Goal: Task Accomplishment & Management: Use online tool/utility

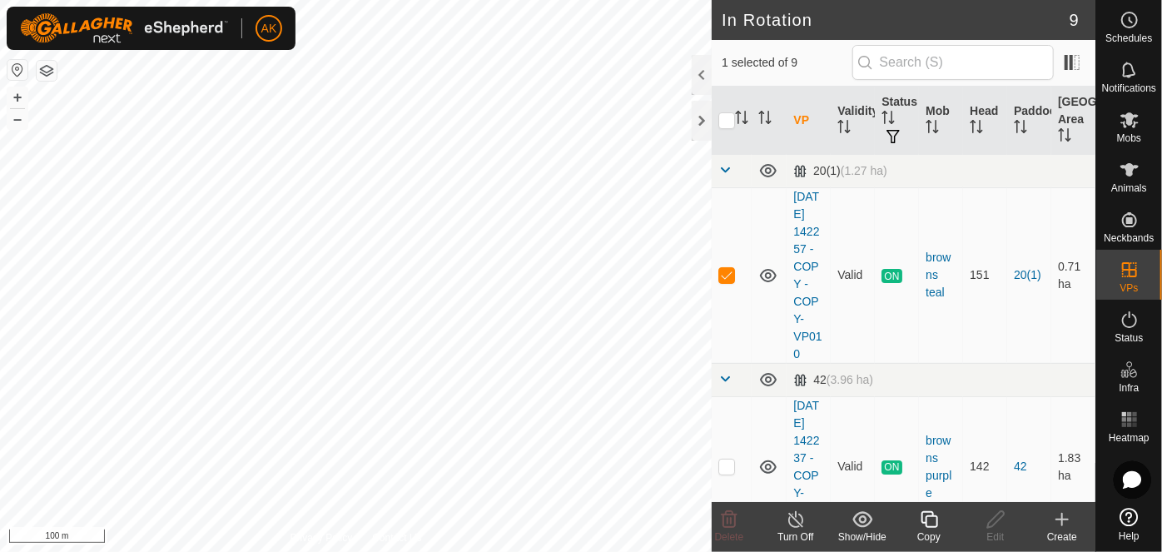
click at [926, 523] on icon at bounding box center [928, 519] width 17 height 17
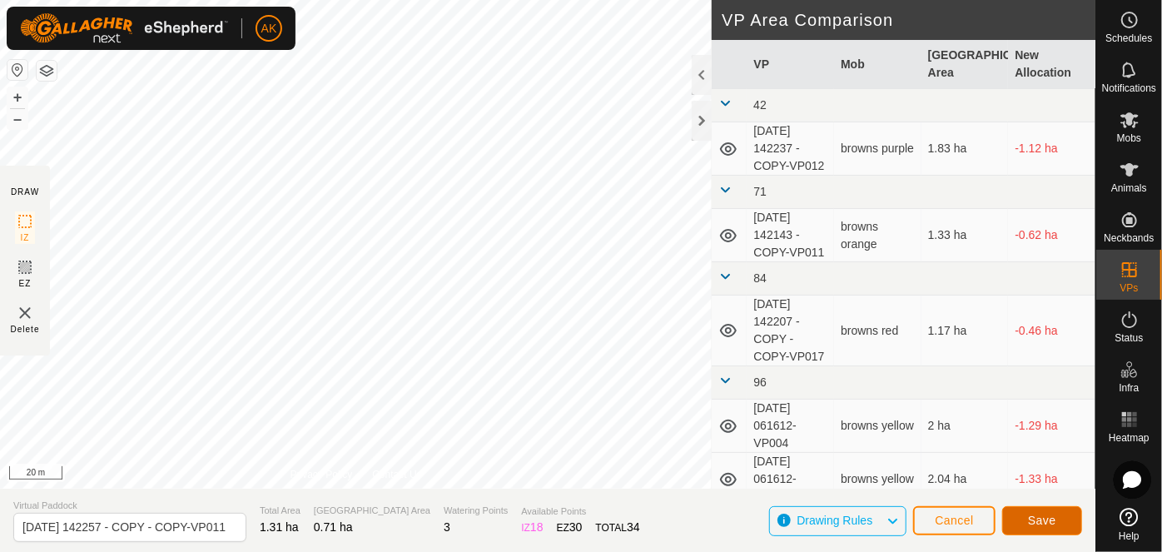
click at [1036, 522] on span "Save" at bounding box center [1042, 519] width 28 height 13
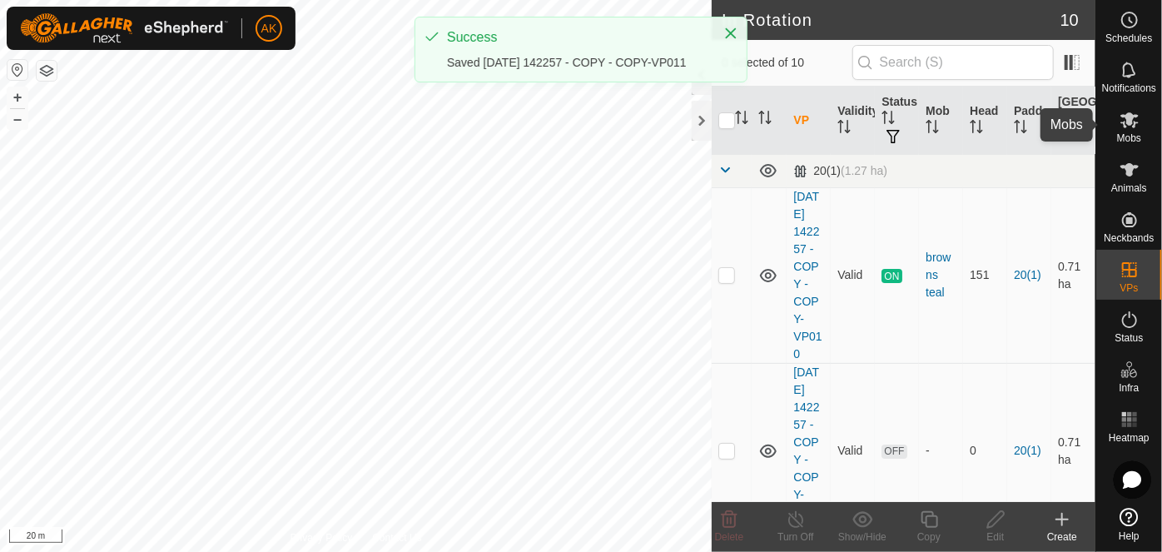
click at [1128, 117] on icon at bounding box center [1129, 120] width 18 height 16
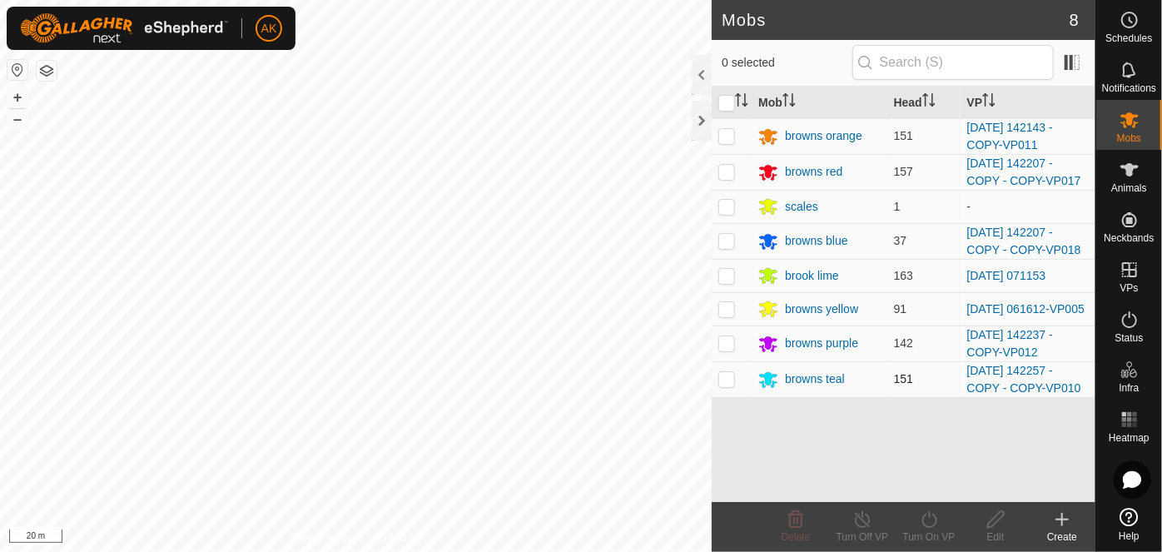
click at [729, 375] on p-checkbox at bounding box center [726, 378] width 17 height 13
checkbox input "true"
click at [934, 529] on div "Turn On VP" at bounding box center [928, 536] width 67 height 15
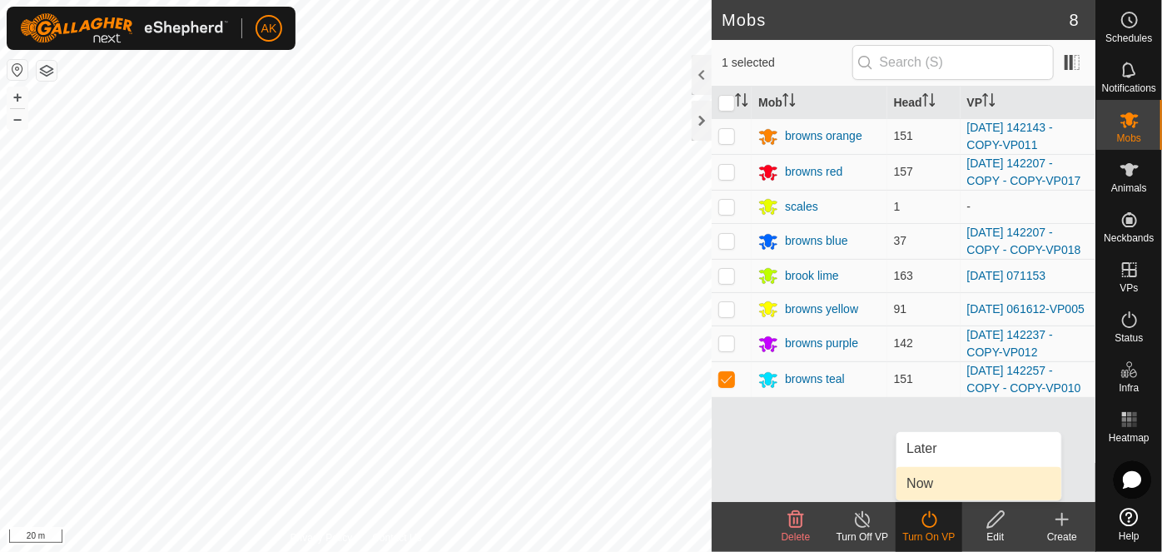
click at [925, 493] on link "Now" at bounding box center [978, 483] width 165 height 33
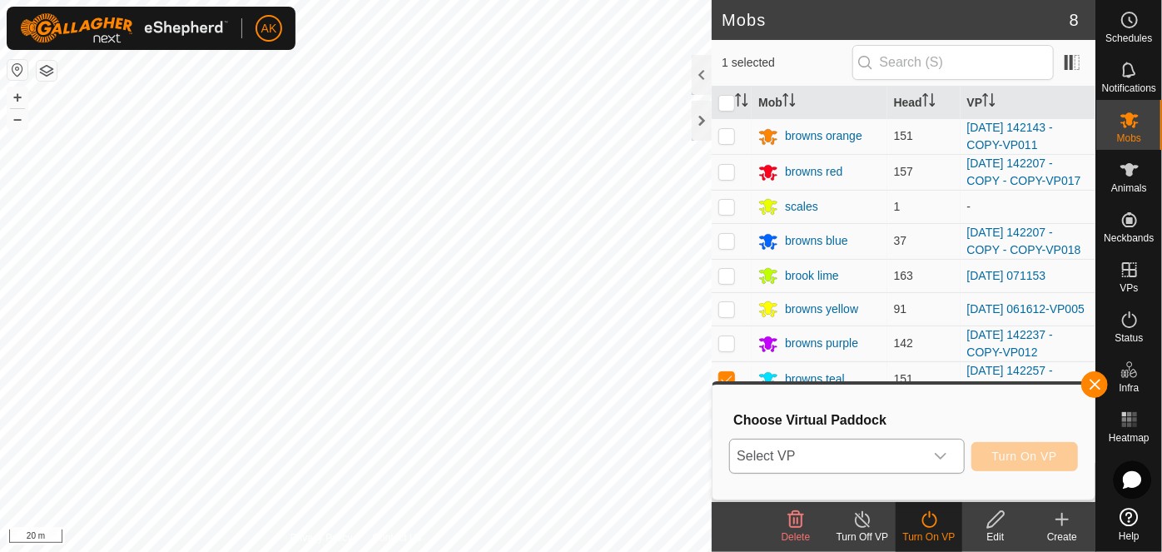
click at [881, 451] on span "Select VP" at bounding box center [826, 455] width 193 height 33
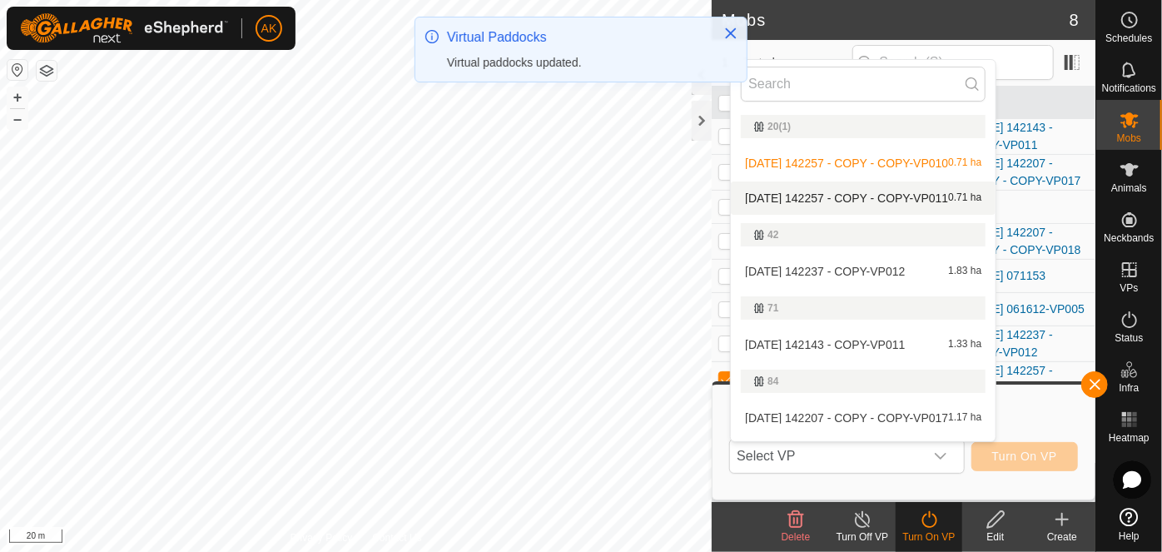
click at [874, 196] on li "[DATE] 142257 - COPY - COPY-VP011 0.71 ha" at bounding box center [863, 197] width 265 height 33
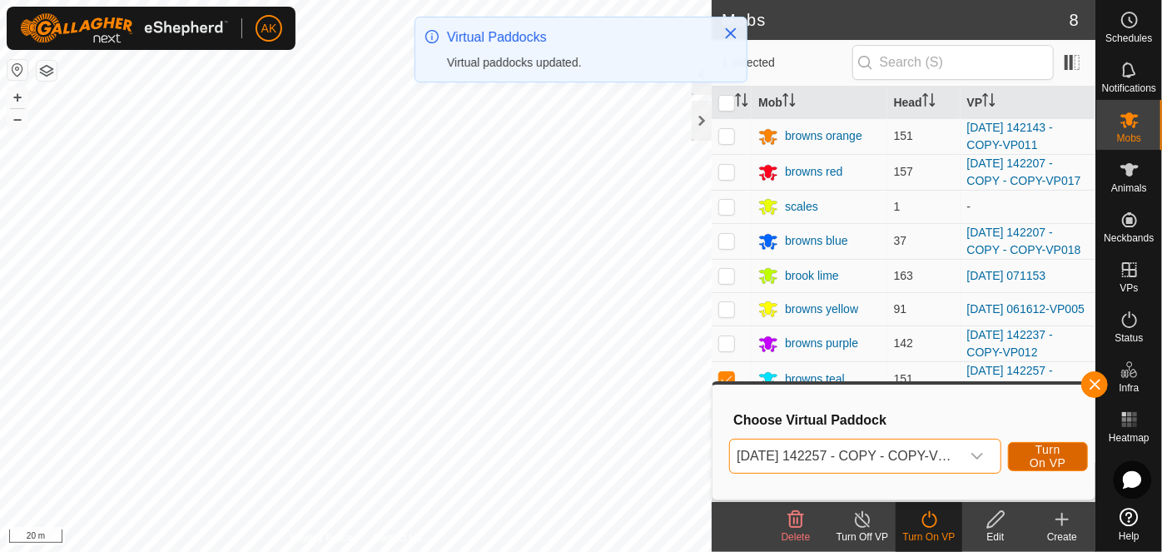
click at [1054, 461] on span "Turn On VP" at bounding box center [1048, 456] width 38 height 27
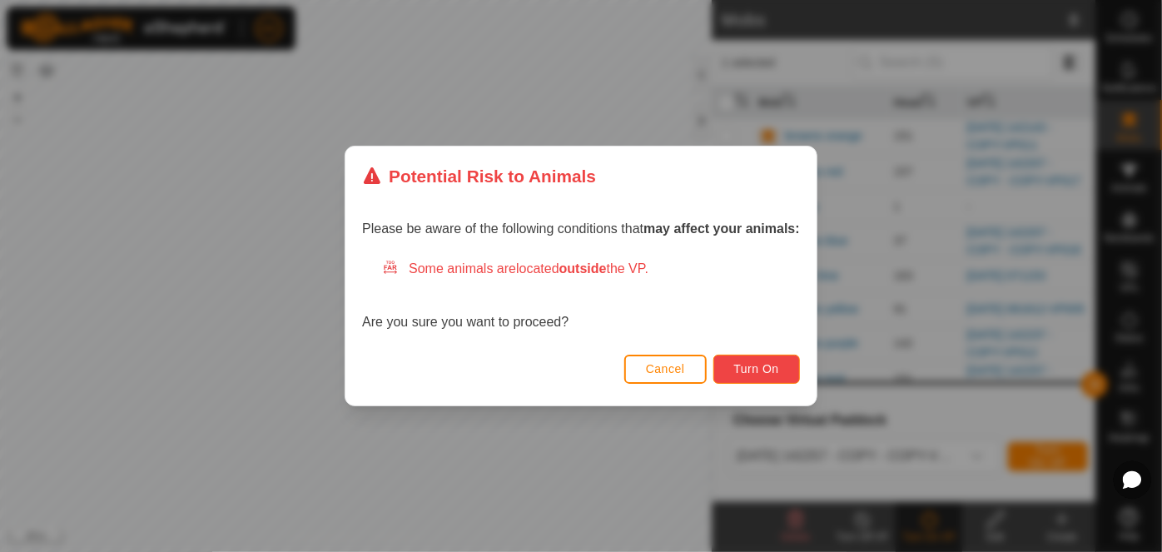
click at [740, 360] on button "Turn On" at bounding box center [756, 369] width 87 height 29
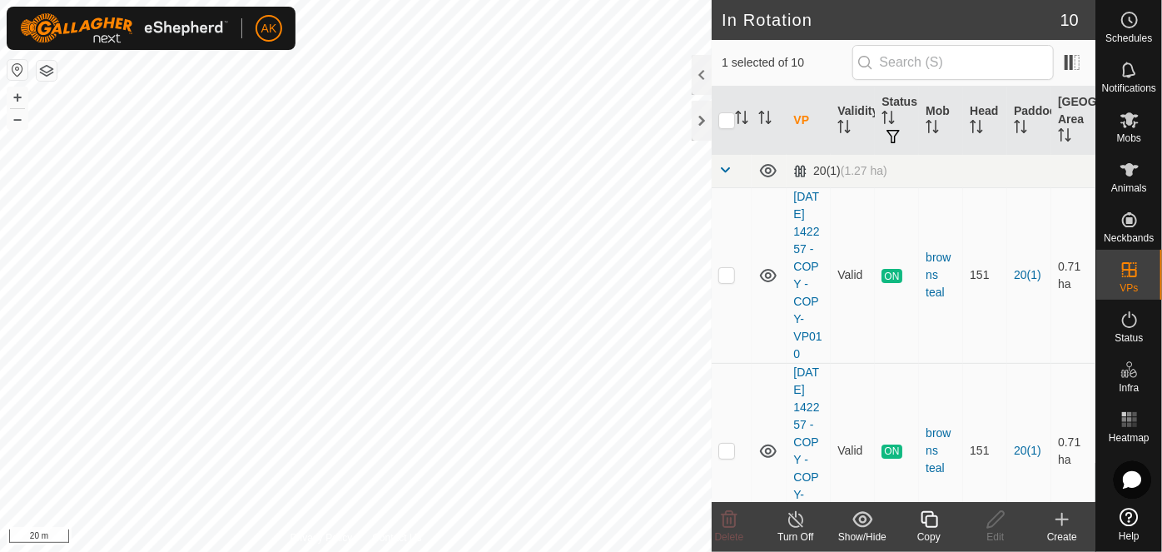
click at [932, 519] on icon at bounding box center [929, 519] width 21 height 20
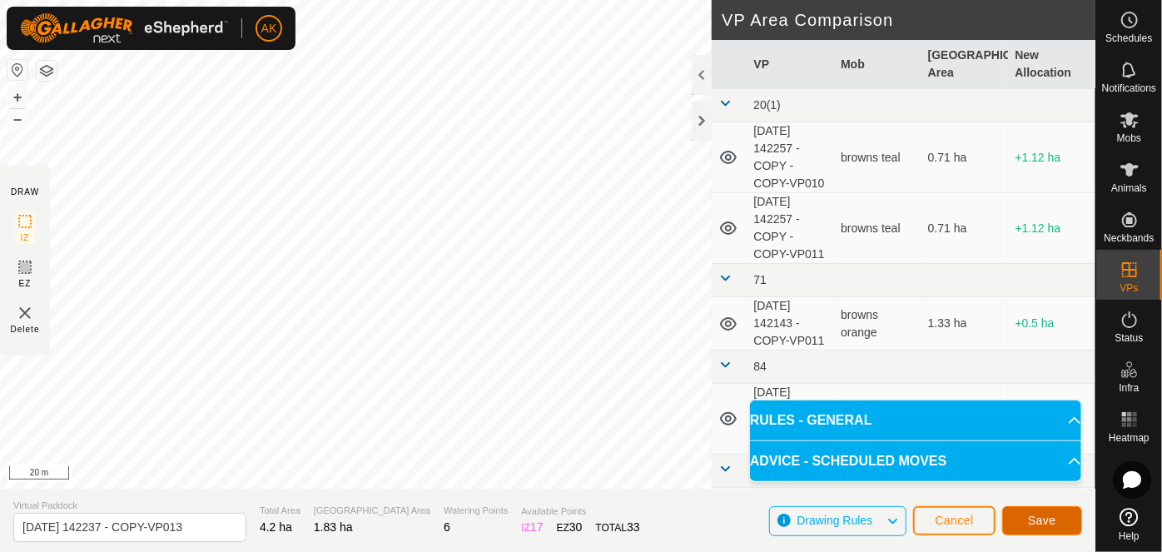
click at [1063, 531] on button "Save" at bounding box center [1042, 520] width 80 height 29
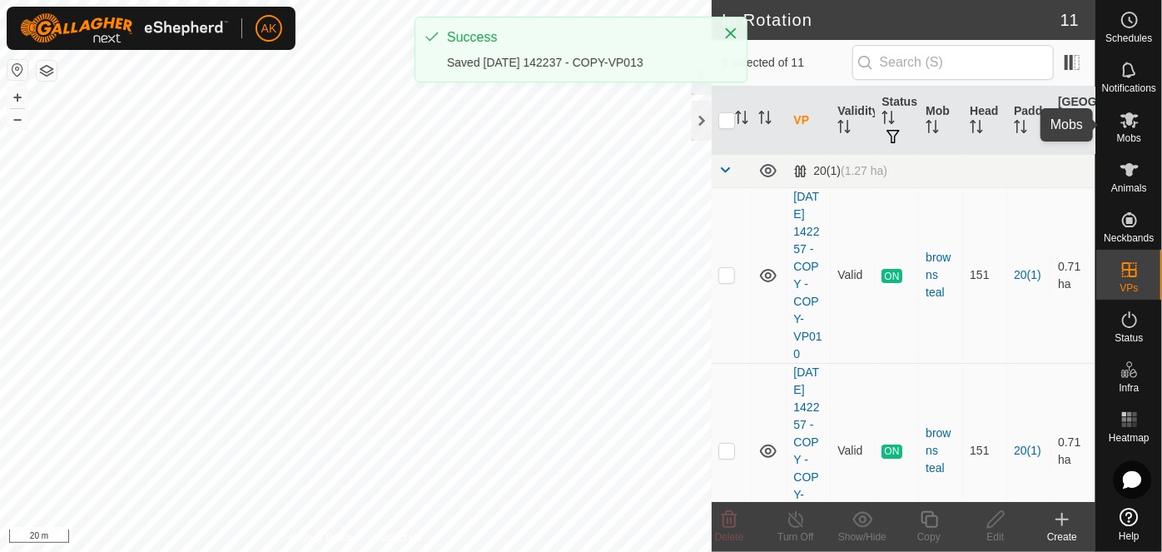
click at [1129, 122] on icon at bounding box center [1129, 120] width 18 height 16
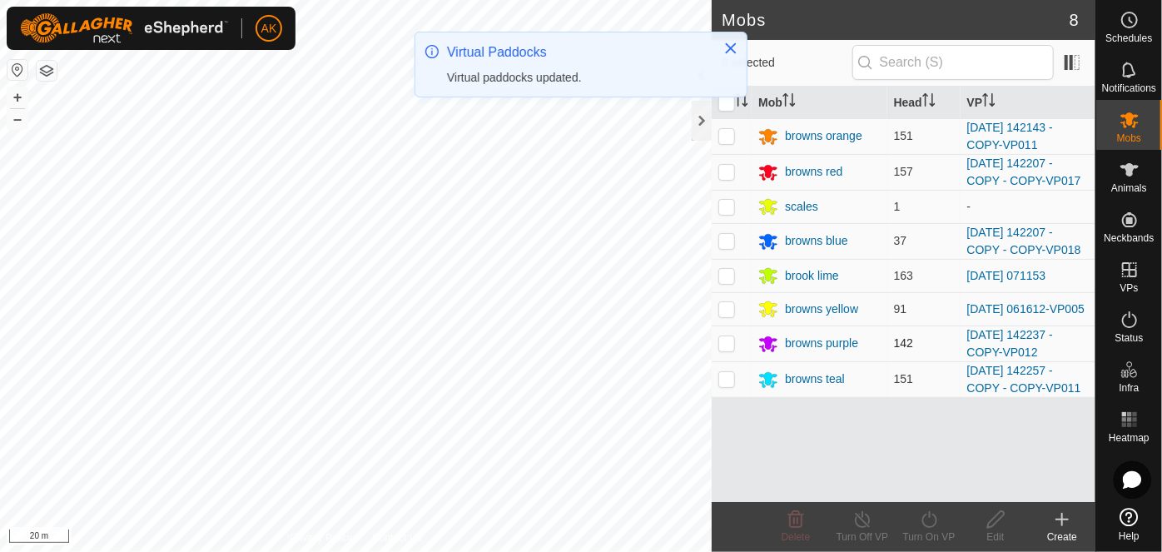
click at [724, 342] on p-checkbox at bounding box center [726, 342] width 17 height 13
checkbox input "true"
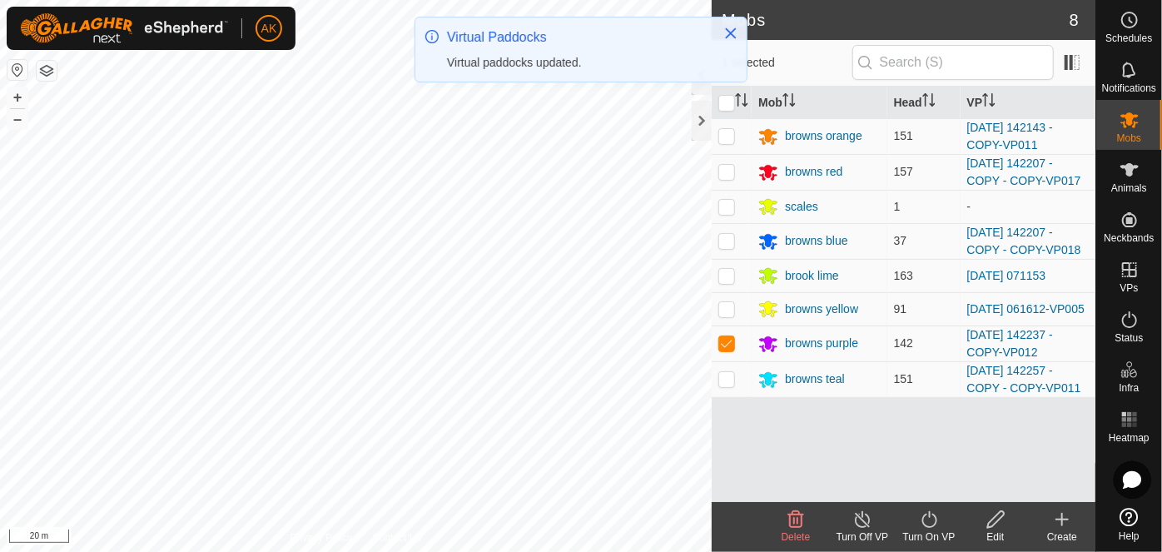
click at [930, 521] on icon at bounding box center [929, 519] width 21 height 20
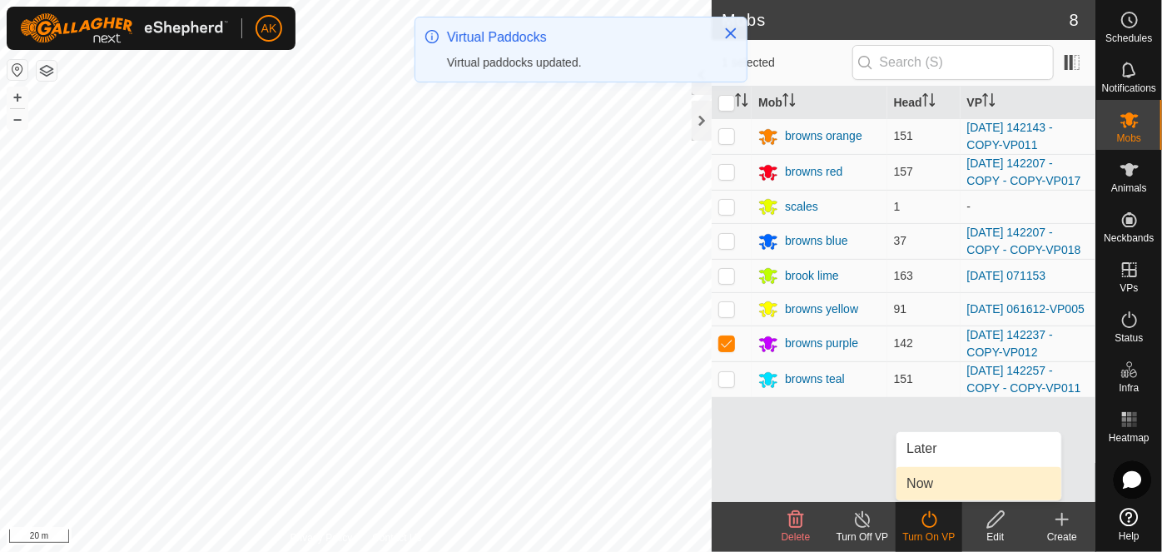
click at [926, 481] on link "Now" at bounding box center [978, 483] width 165 height 33
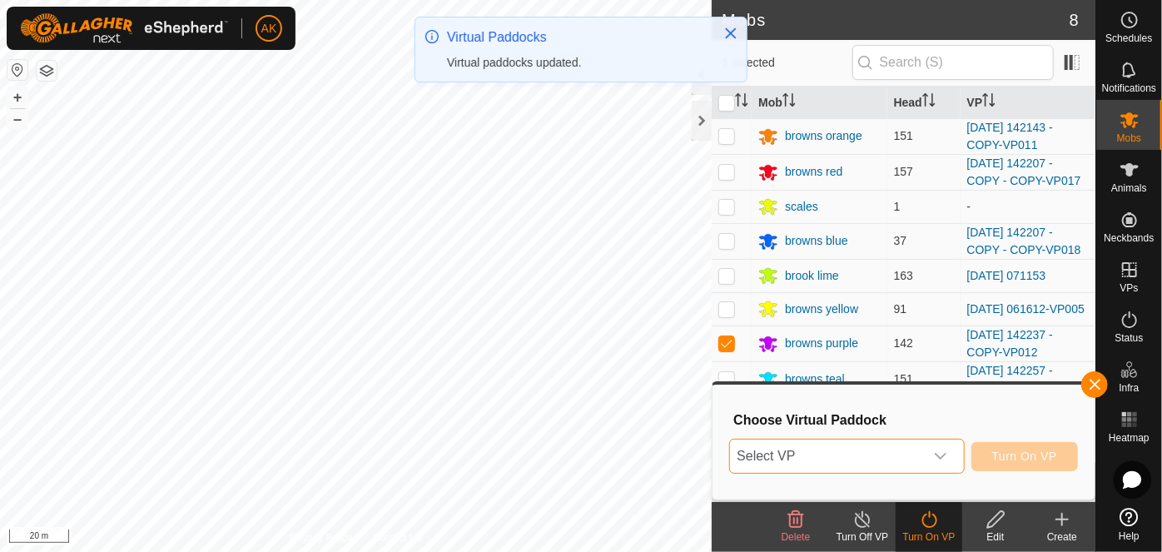
click at [795, 451] on span "Select VP" at bounding box center [826, 455] width 193 height 33
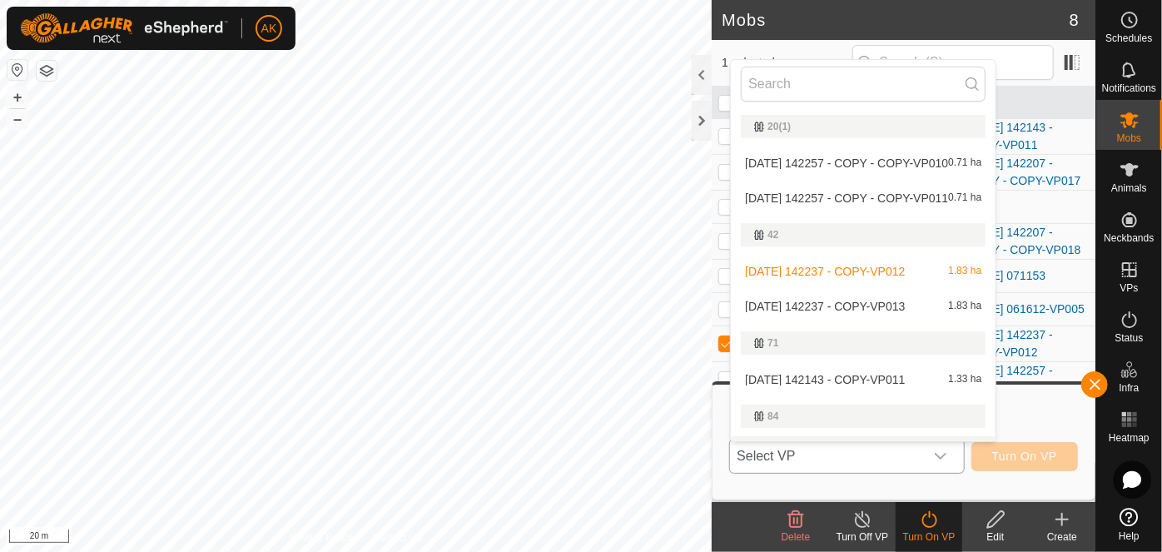
scroll to position [28, 0]
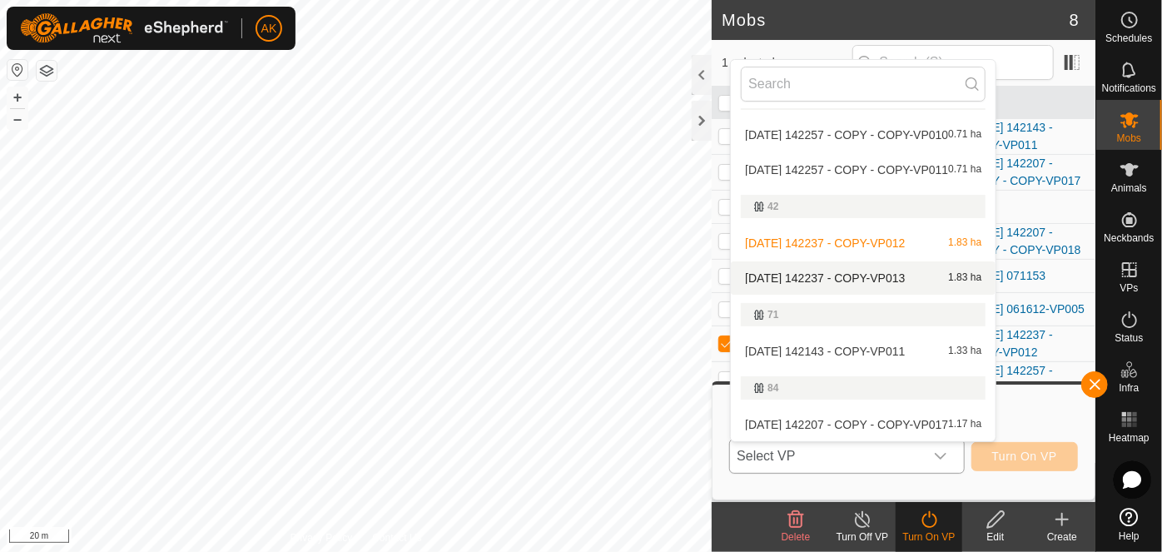
click at [810, 271] on li "[DATE] 142237 - COPY-VP013 1.83 ha" at bounding box center [863, 277] width 265 height 33
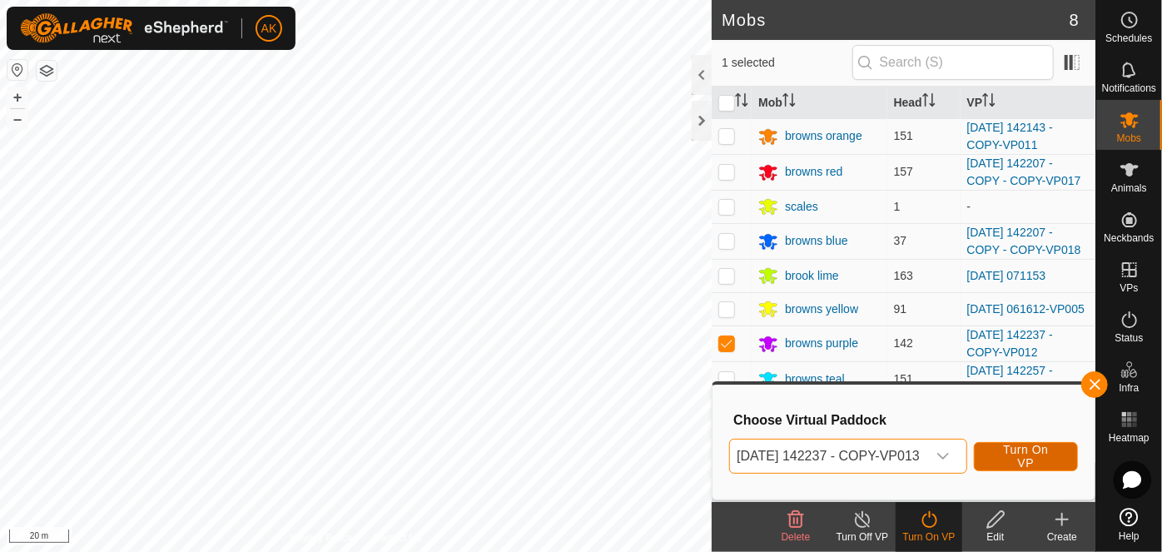
click at [1045, 459] on span "Turn On VP" at bounding box center [1026, 456] width 62 height 27
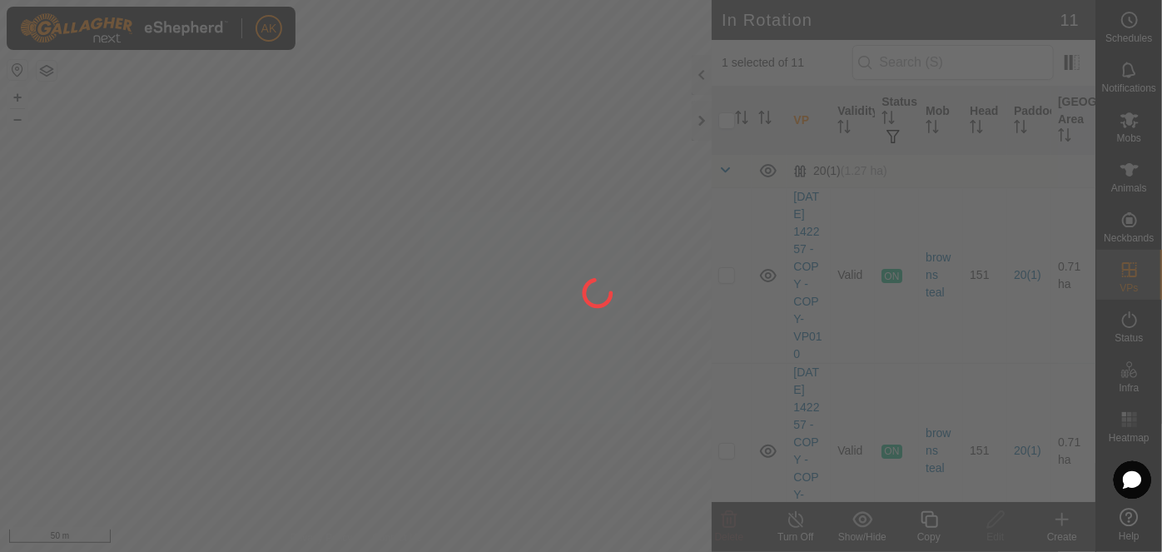
click at [412, 326] on div at bounding box center [581, 276] width 1162 height 552
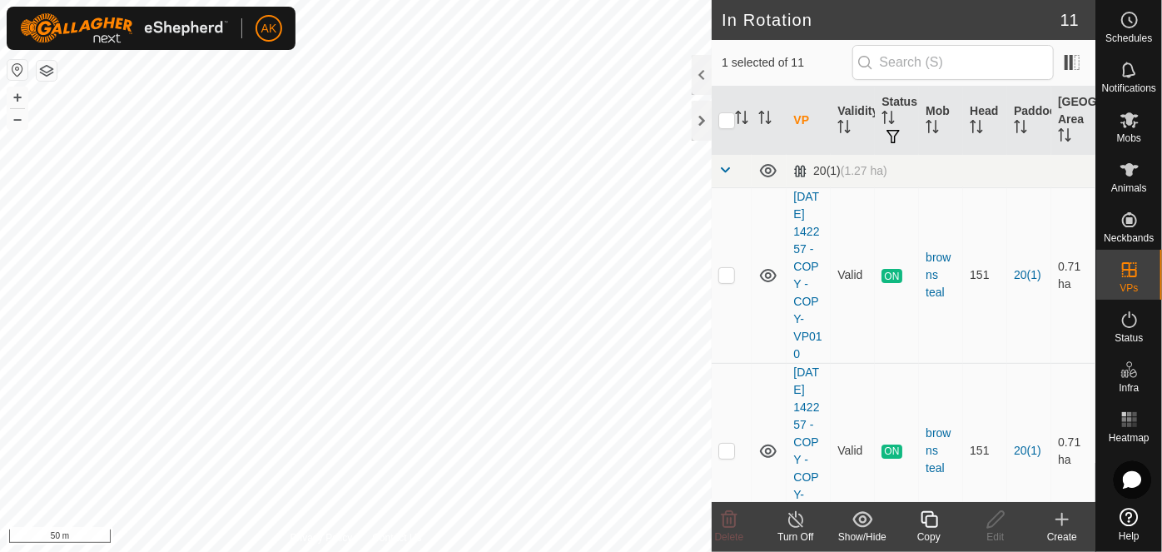
click at [930, 532] on div "Copy" at bounding box center [928, 536] width 67 height 15
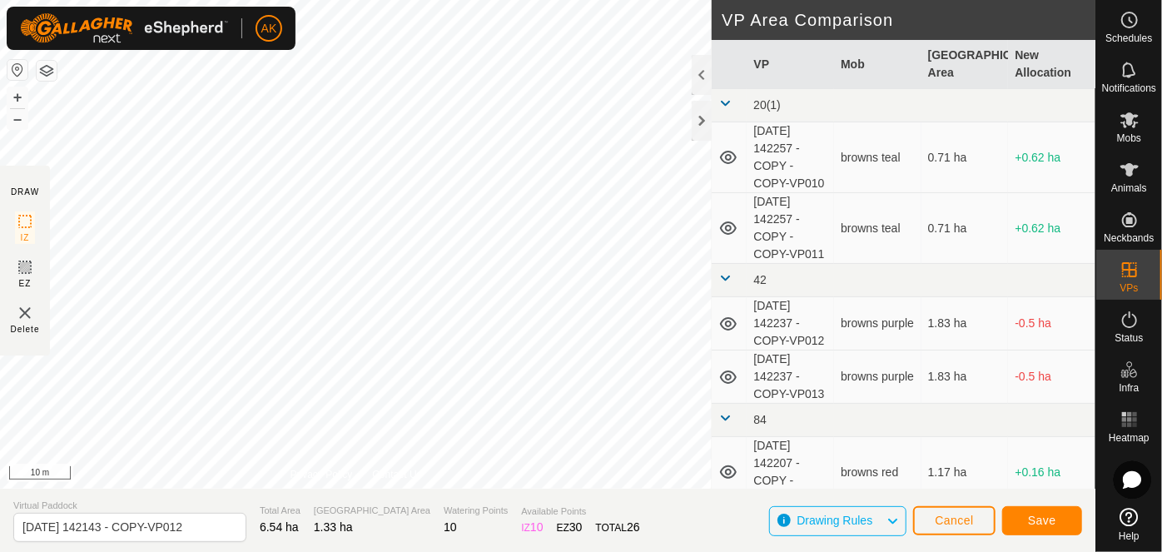
click at [759, 353] on div "DRAW IZ EZ Delete Privacy Policy Contact Us + – ⇧ i 10 m VP Area Comparison VP …" at bounding box center [547, 244] width 1095 height 489
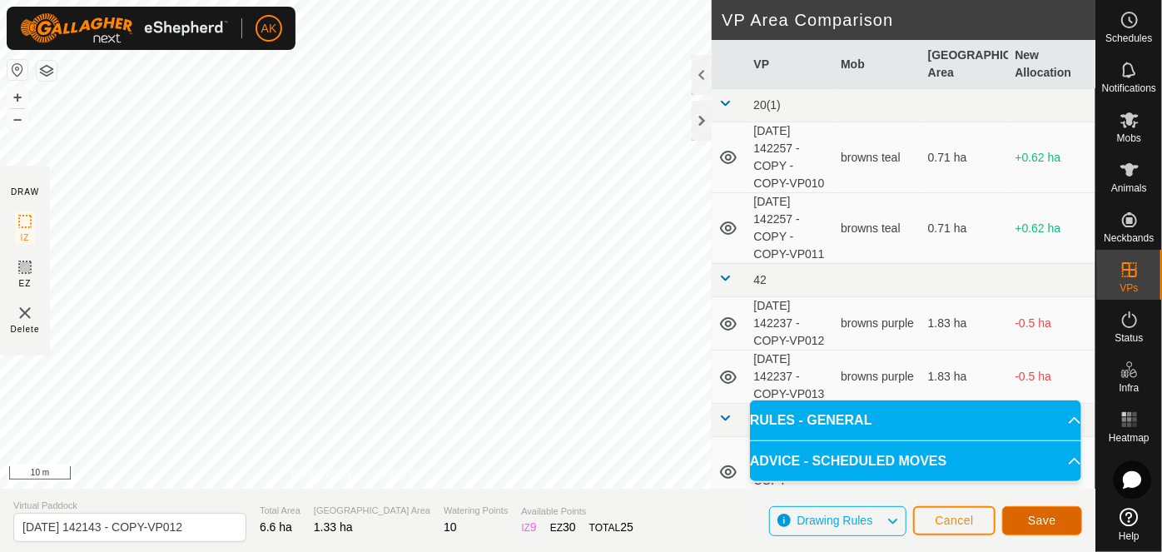
click at [1039, 522] on span "Save" at bounding box center [1042, 519] width 28 height 13
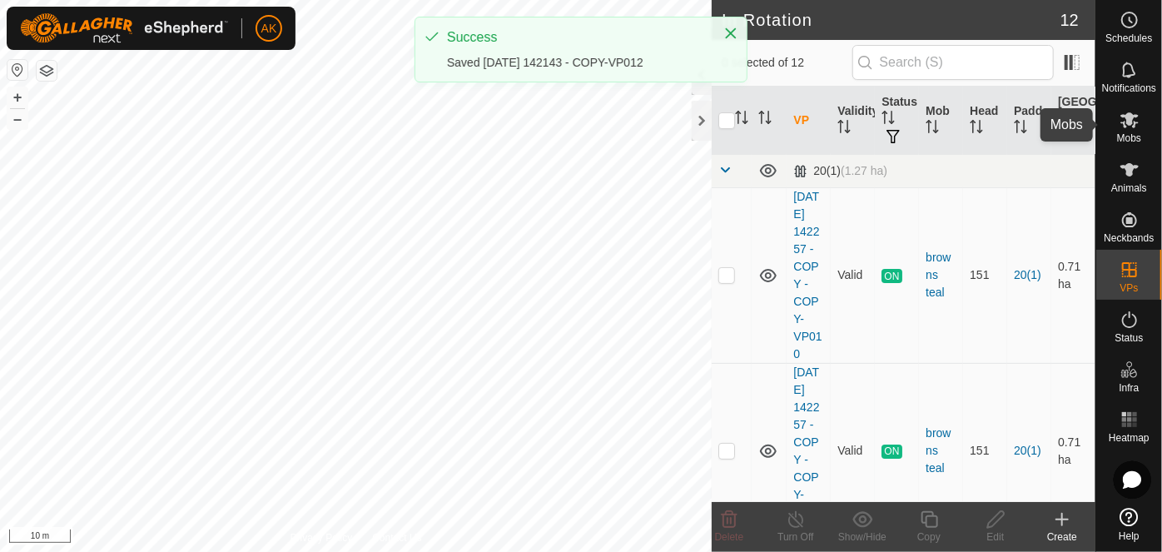
click at [1129, 120] on icon at bounding box center [1129, 120] width 18 height 16
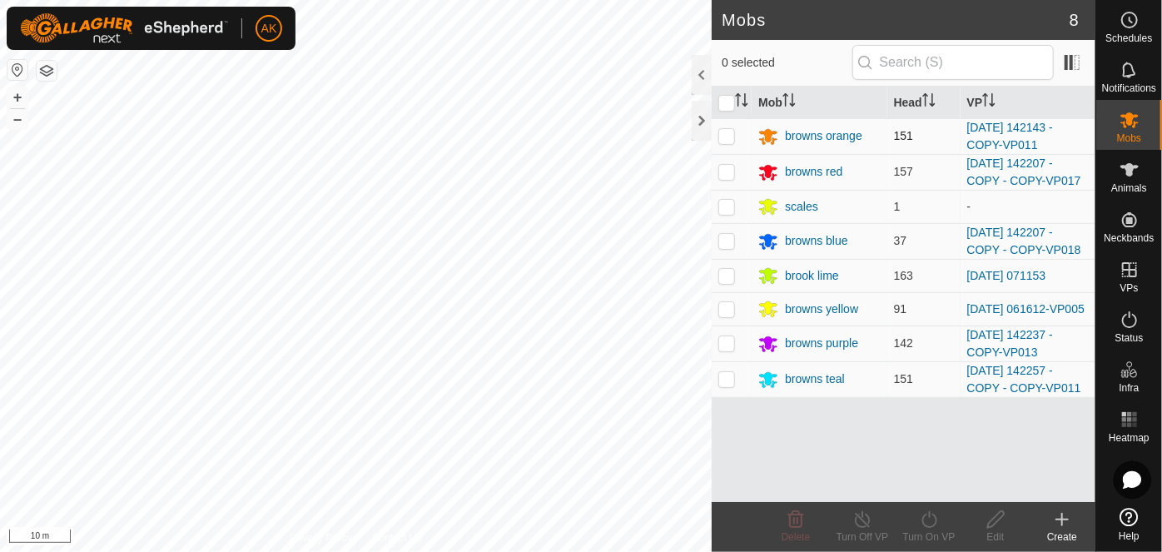
click at [729, 133] on p-checkbox at bounding box center [726, 135] width 17 height 13
checkbox input "true"
click at [935, 518] on icon at bounding box center [928, 519] width 15 height 17
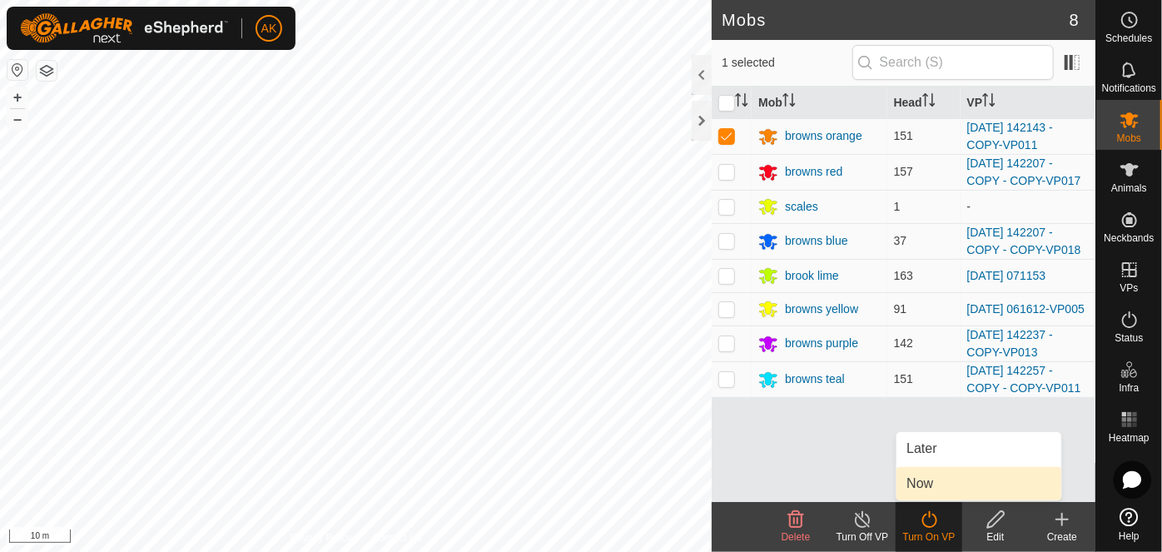
click at [928, 482] on link "Now" at bounding box center [978, 483] width 165 height 33
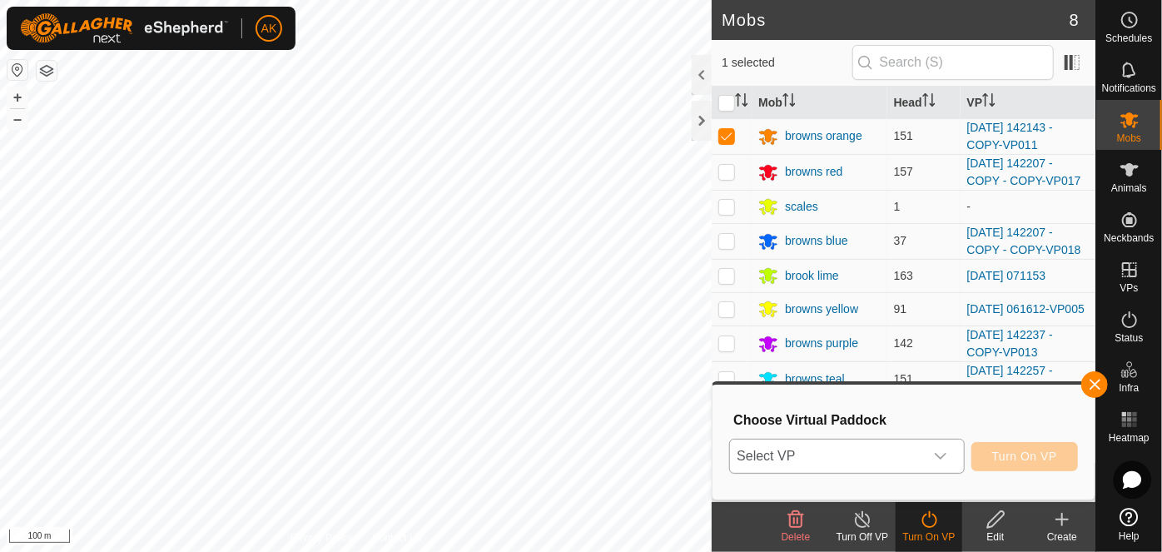
click at [943, 455] on icon "dropdown trigger" at bounding box center [941, 457] width 12 height 7
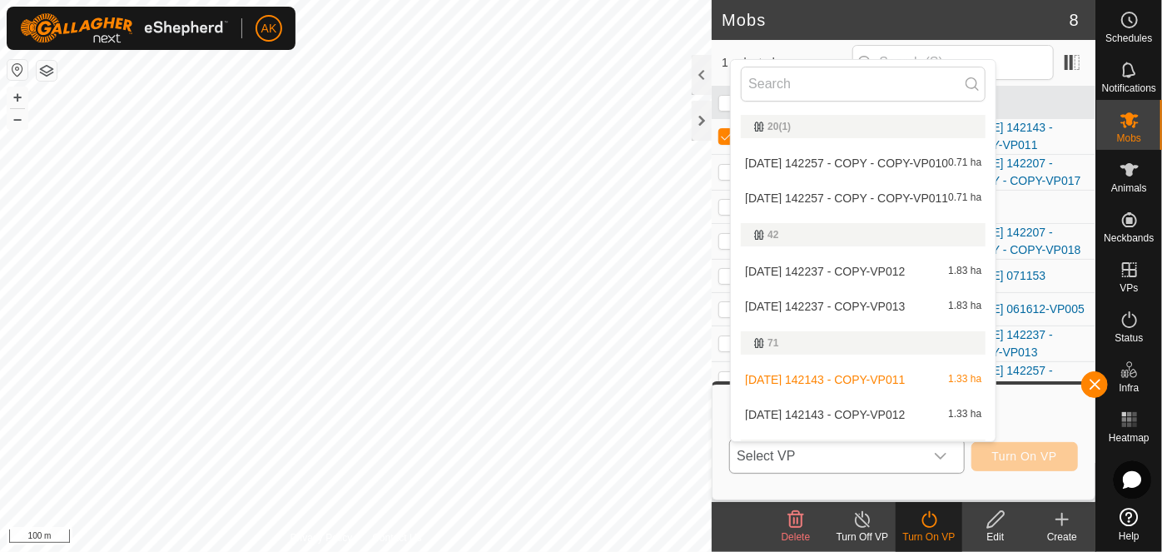
click at [890, 412] on li "[DATE] 142143 - COPY-VP012 1.33 ha" at bounding box center [863, 414] width 265 height 33
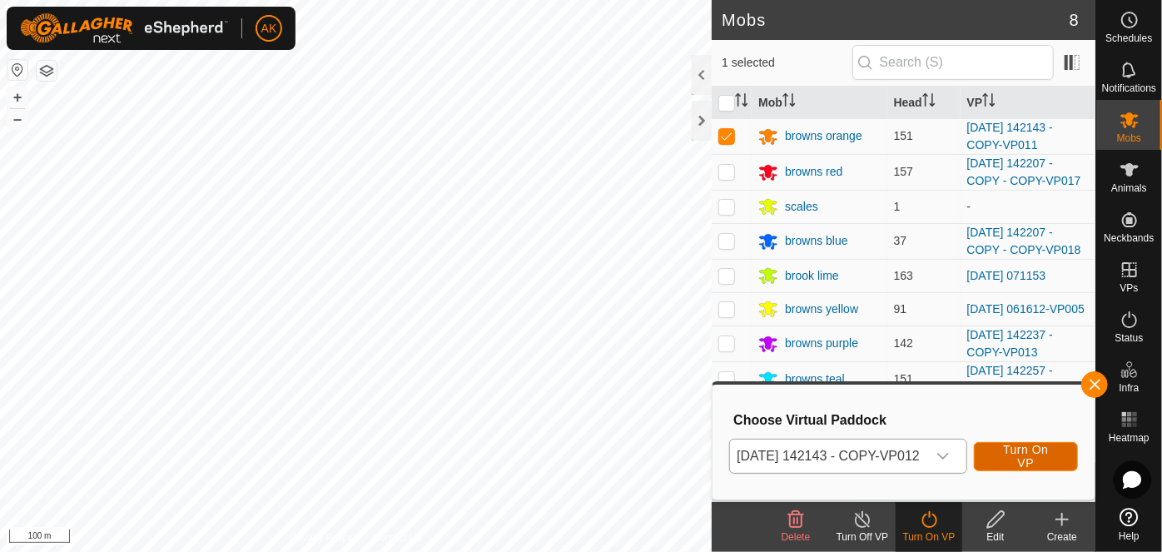
click at [1027, 462] on span "Turn On VP" at bounding box center [1026, 456] width 62 height 27
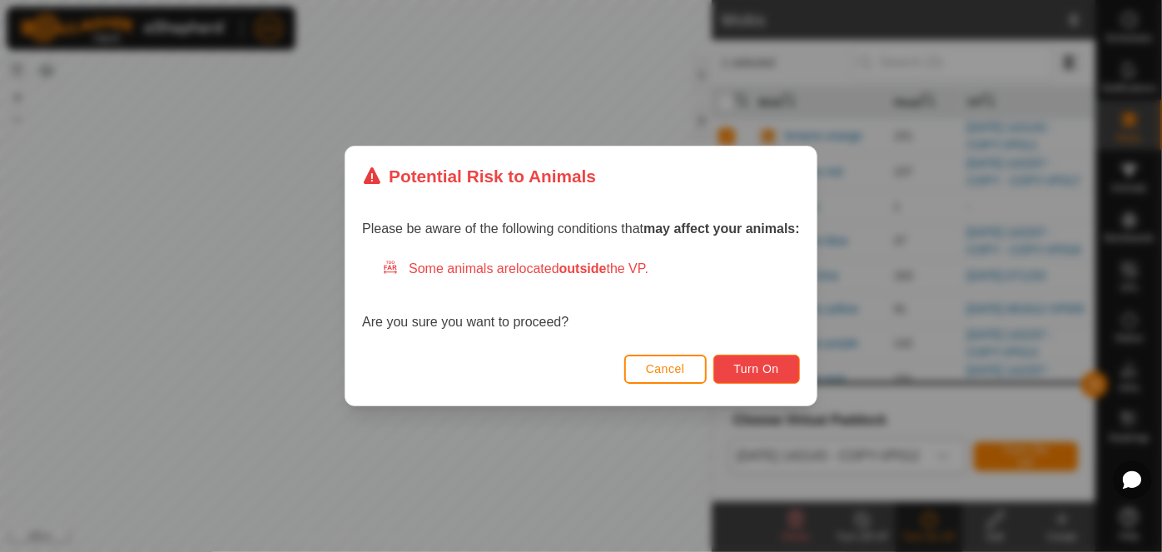
click at [767, 369] on span "Turn On" at bounding box center [756, 368] width 45 height 13
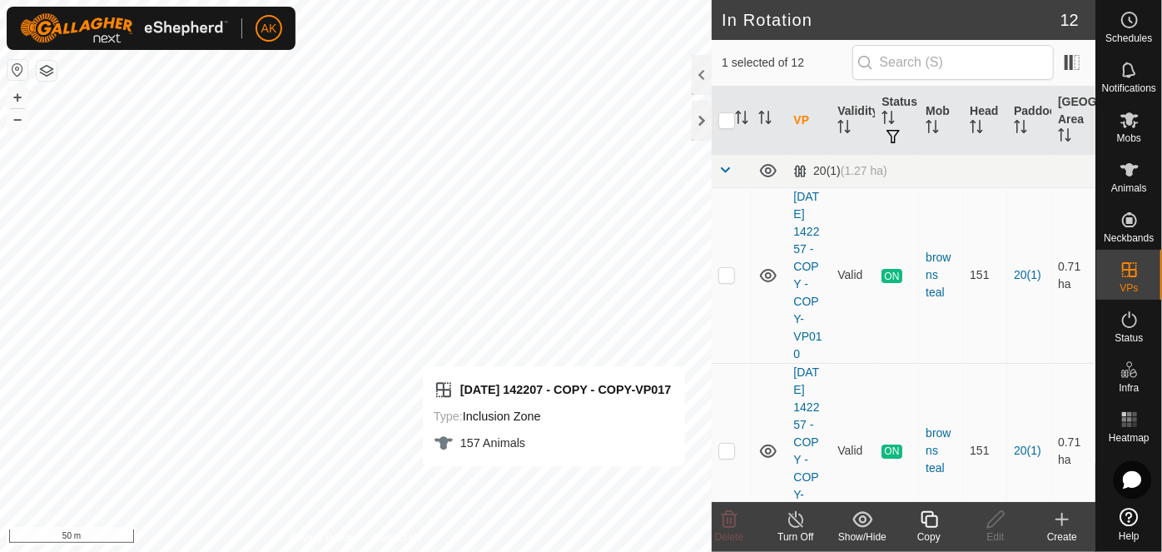
click at [936, 522] on icon at bounding box center [928, 519] width 17 height 17
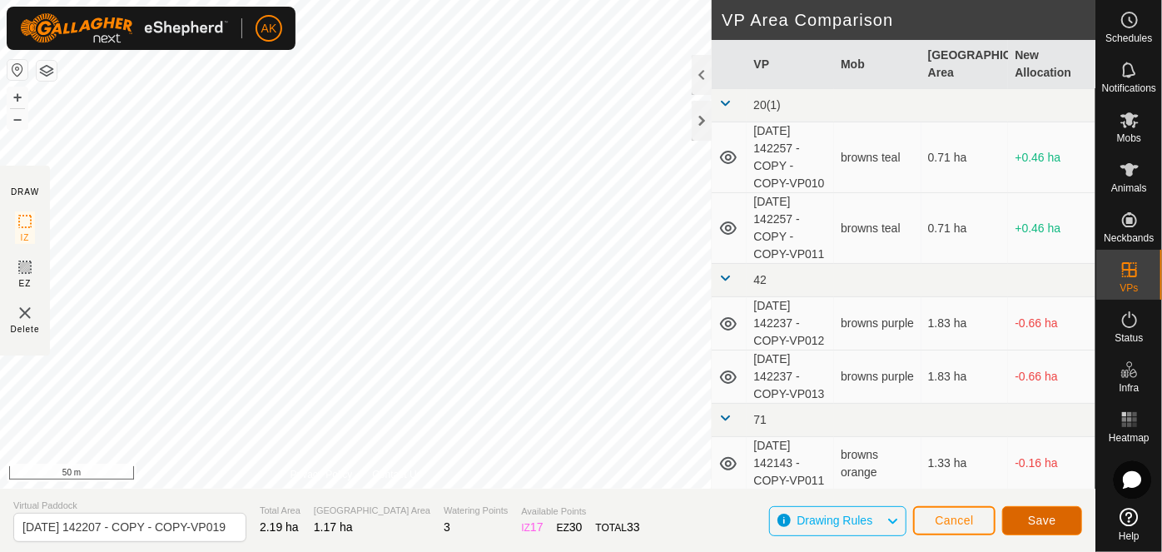
click at [1025, 526] on button "Save" at bounding box center [1042, 520] width 80 height 29
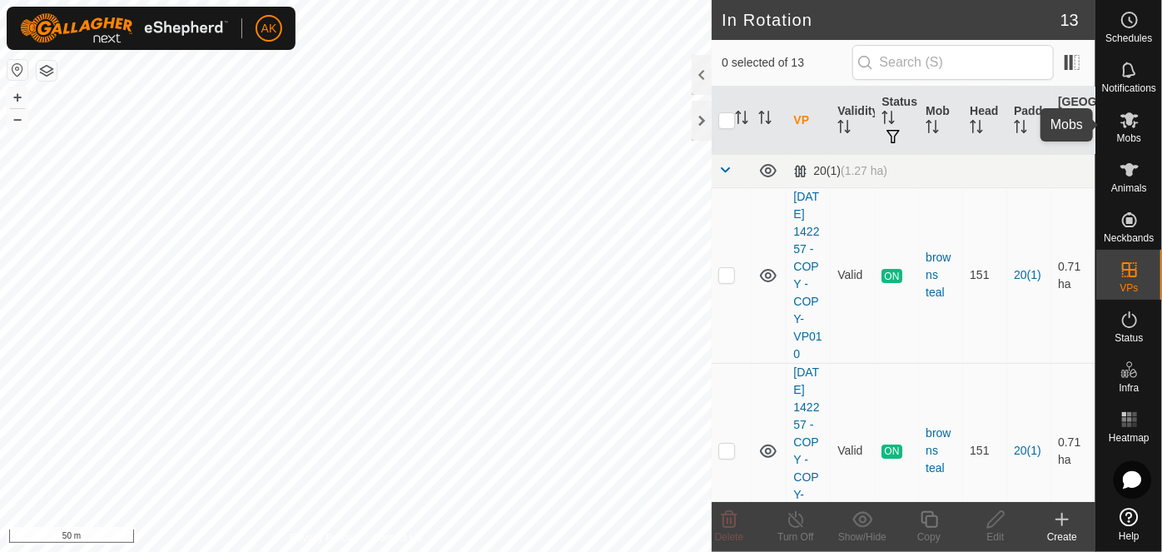
click at [1129, 120] on icon at bounding box center [1129, 120] width 18 height 16
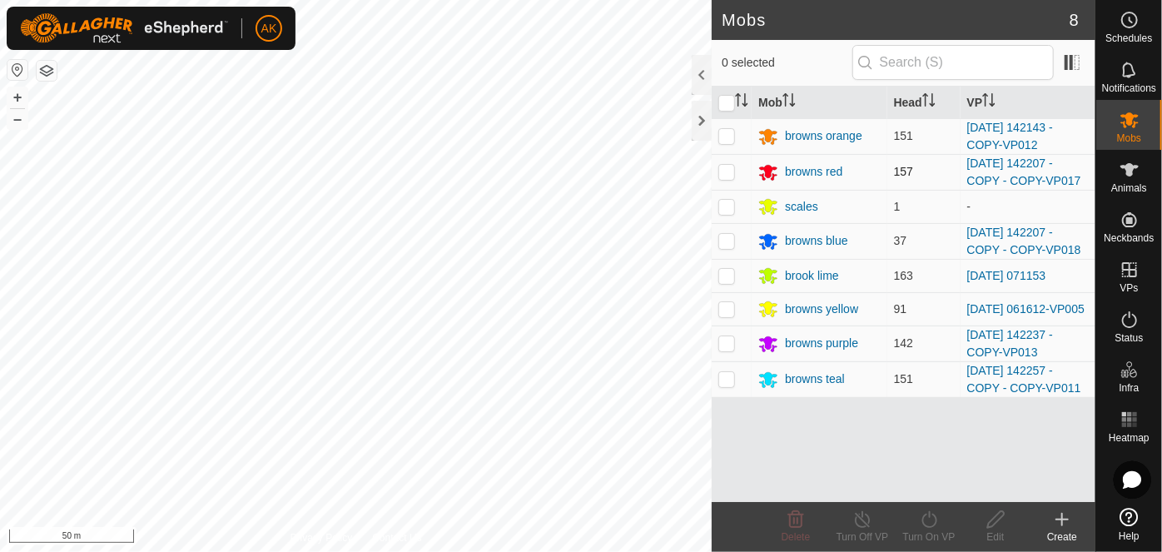
click at [728, 171] on p-checkbox at bounding box center [726, 171] width 17 height 13
checkbox input "true"
click at [934, 517] on icon at bounding box center [929, 519] width 21 height 20
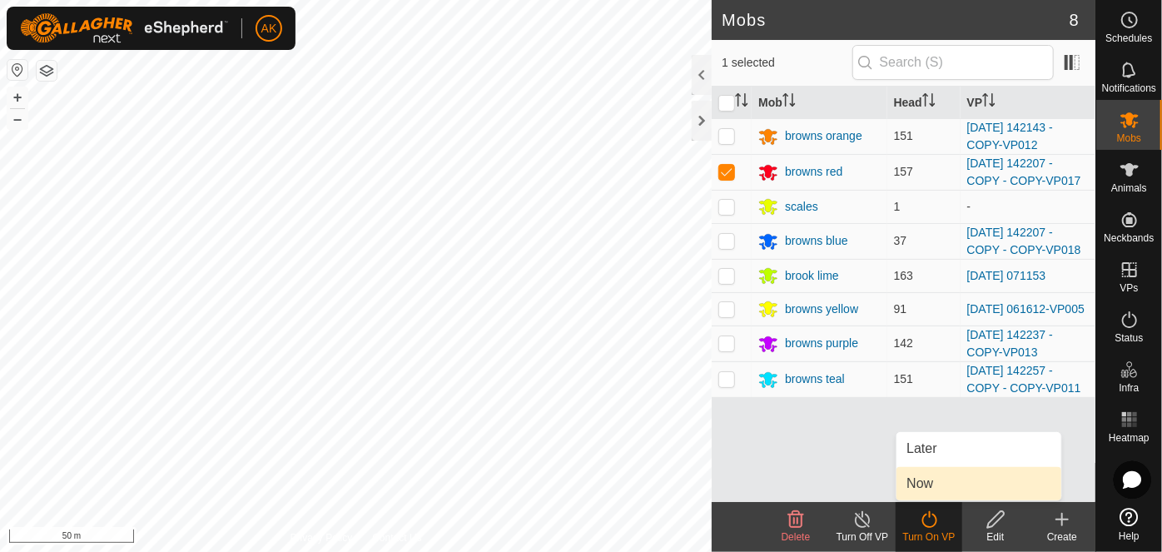
click at [915, 484] on link "Now" at bounding box center [978, 483] width 165 height 33
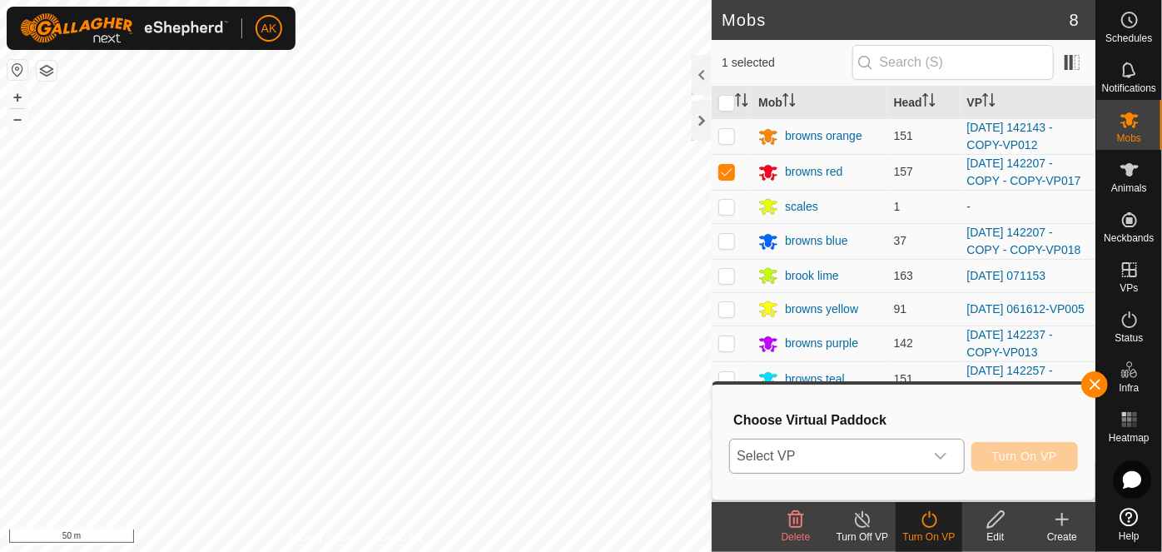
click at [942, 456] on icon "dropdown trigger" at bounding box center [941, 457] width 12 height 7
click at [945, 458] on icon "dropdown trigger" at bounding box center [940, 455] width 13 height 13
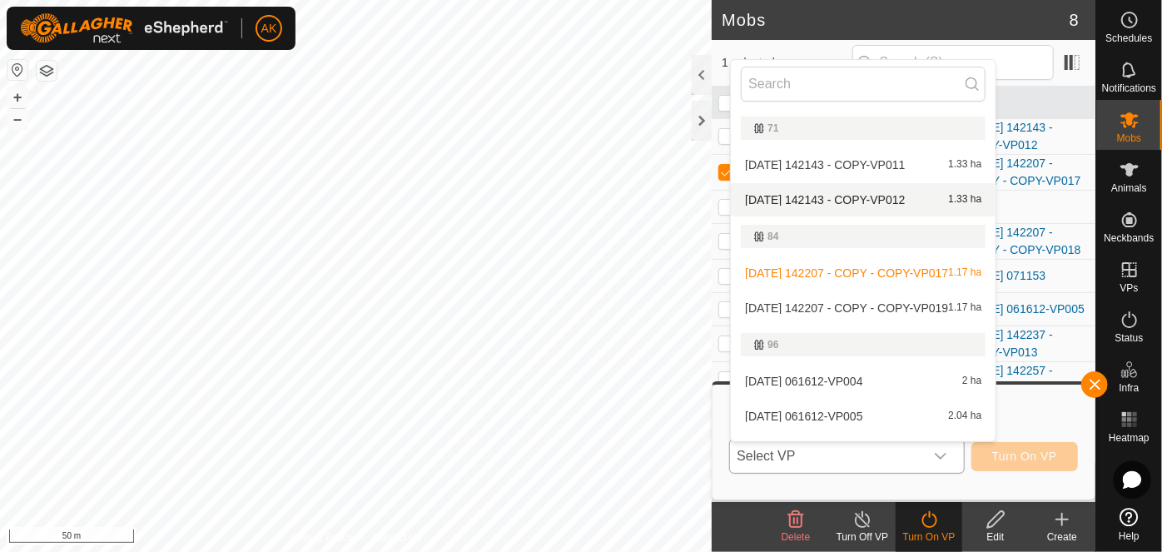
scroll to position [226, 0]
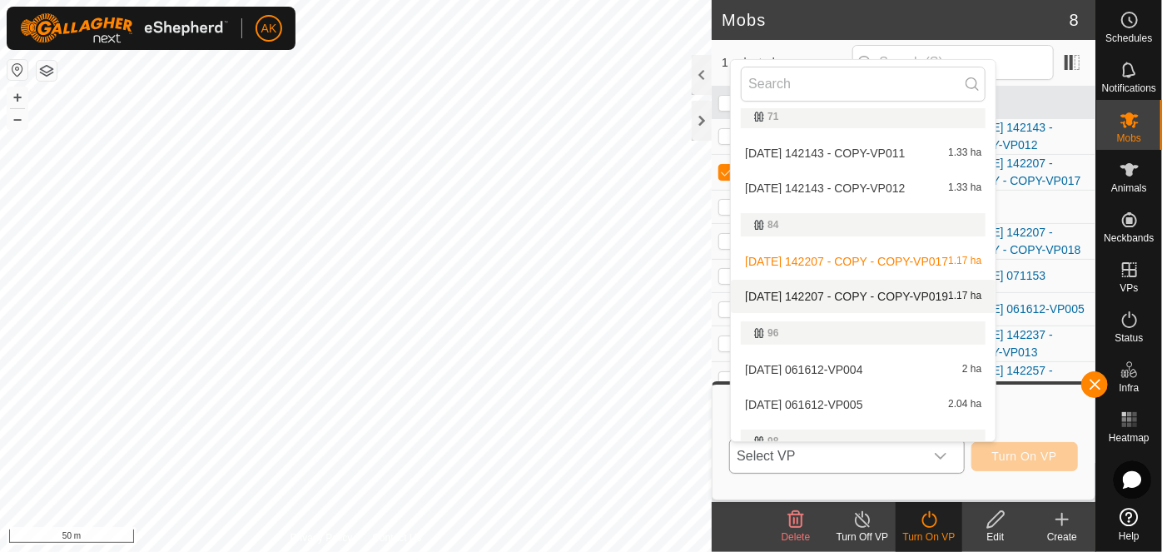
click at [896, 293] on li "[DATE] 142207 - COPY - COPY-VP019 1.17 ha" at bounding box center [863, 296] width 265 height 33
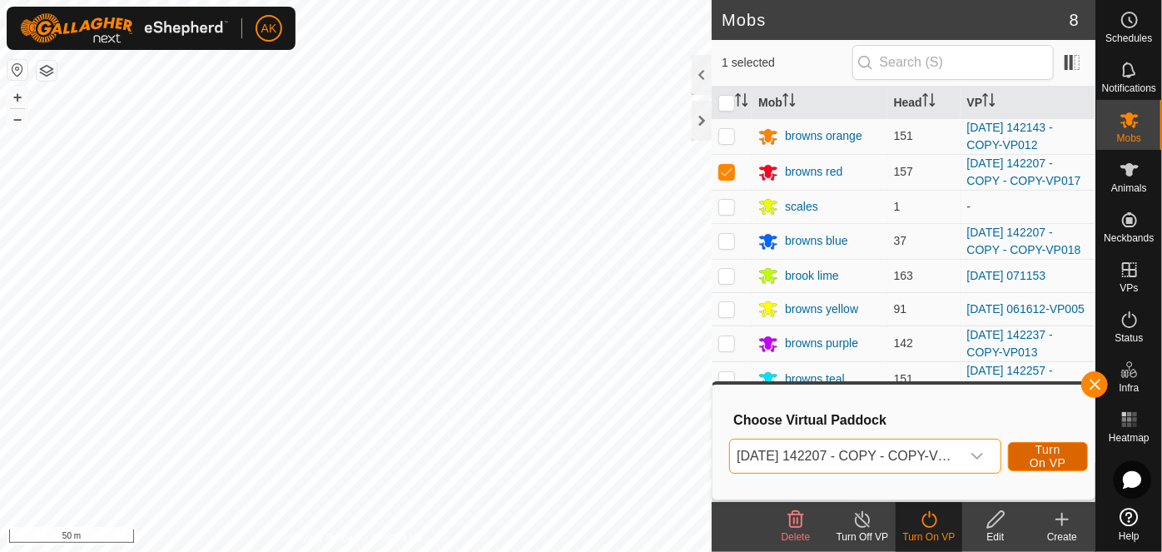
click at [1048, 455] on span "Turn On VP" at bounding box center [1048, 456] width 38 height 27
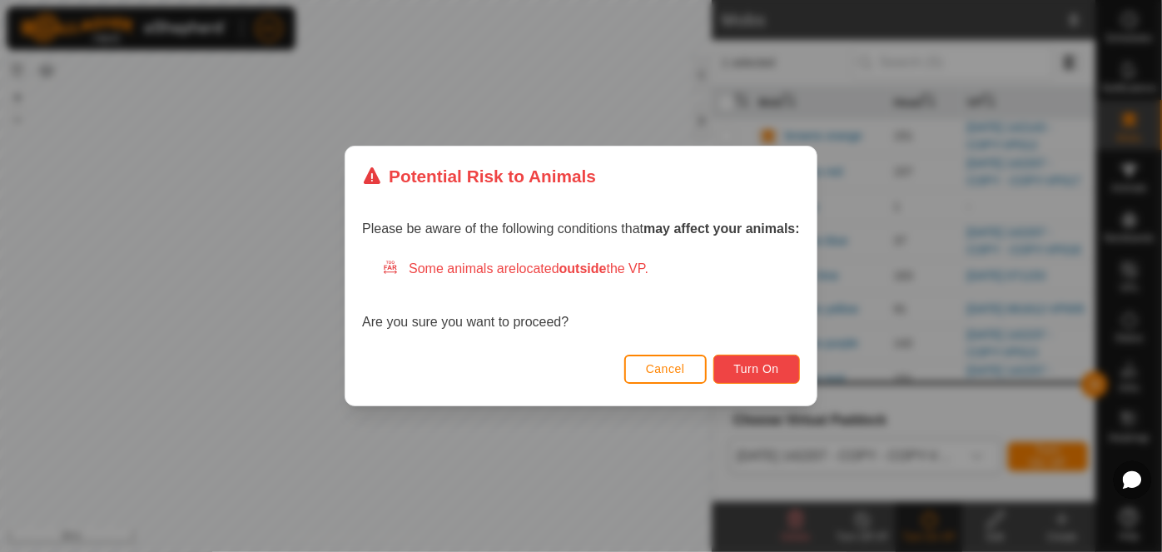
click at [766, 371] on span "Turn On" at bounding box center [756, 368] width 45 height 13
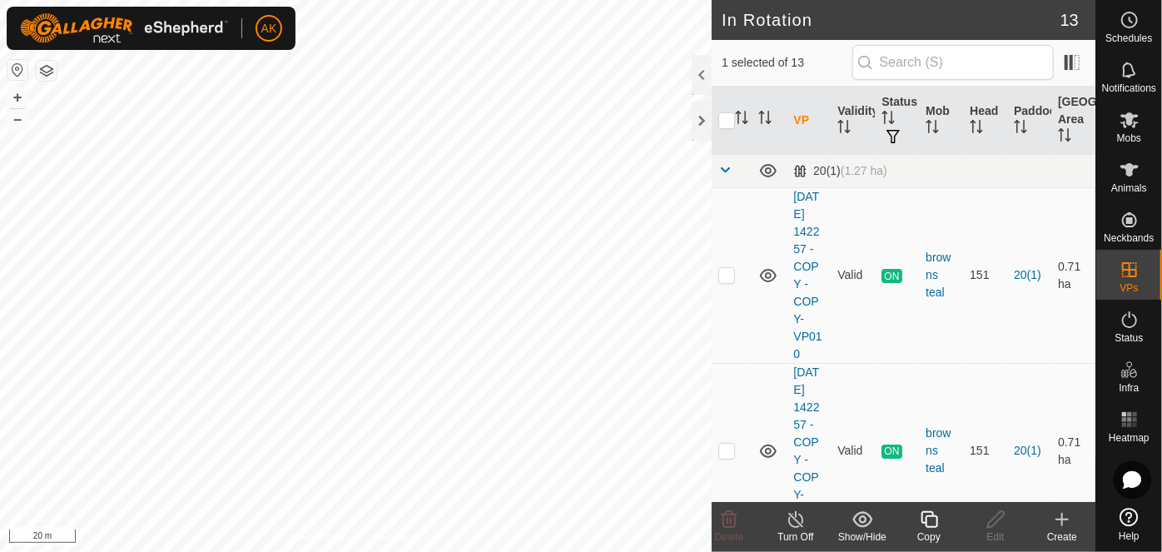
checkbox input "true"
checkbox input "false"
click at [724, 513] on icon at bounding box center [730, 519] width 16 height 17
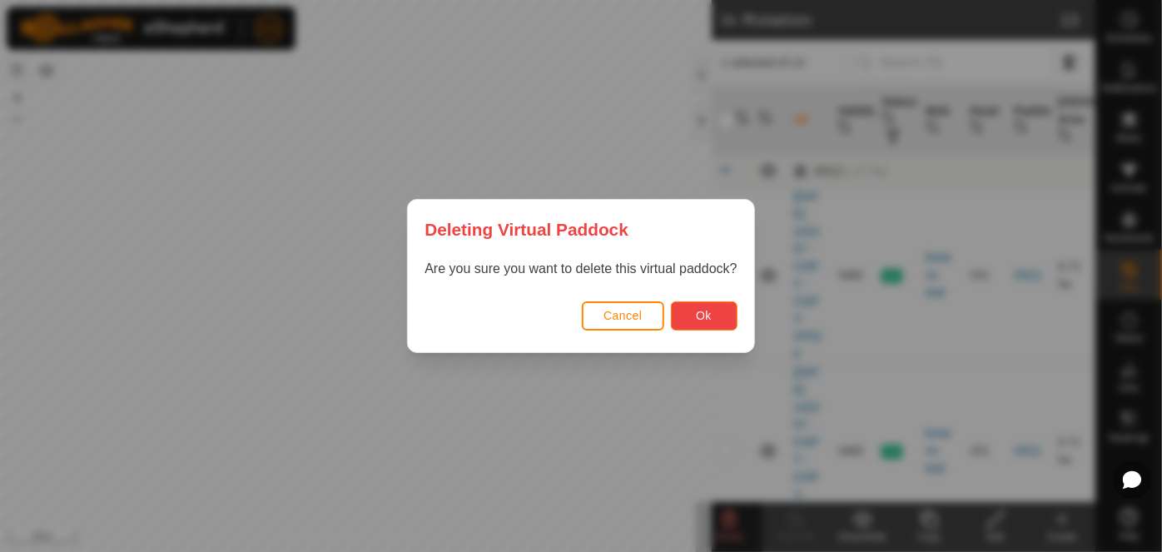
click at [698, 313] on span "Ok" at bounding box center [704, 315] width 16 height 13
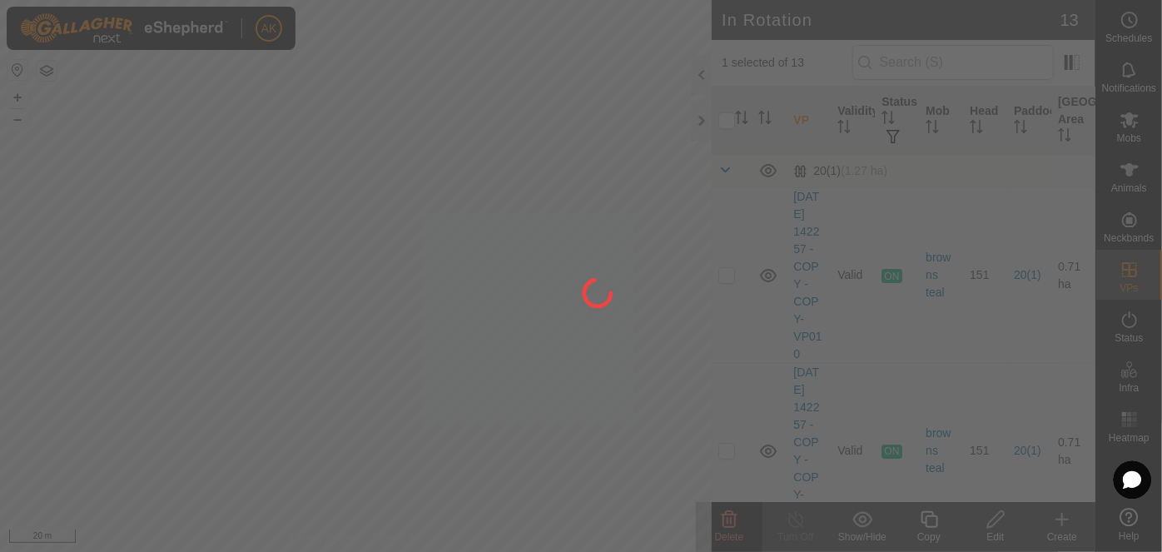
checkbox input "false"
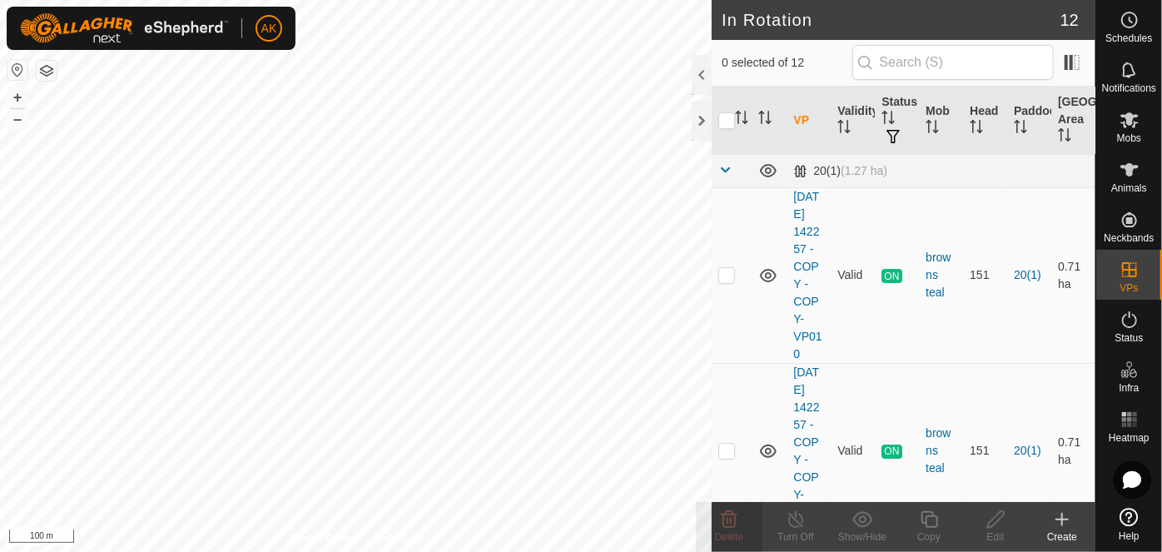
checkbox input "true"
click at [927, 527] on icon at bounding box center [929, 519] width 21 height 20
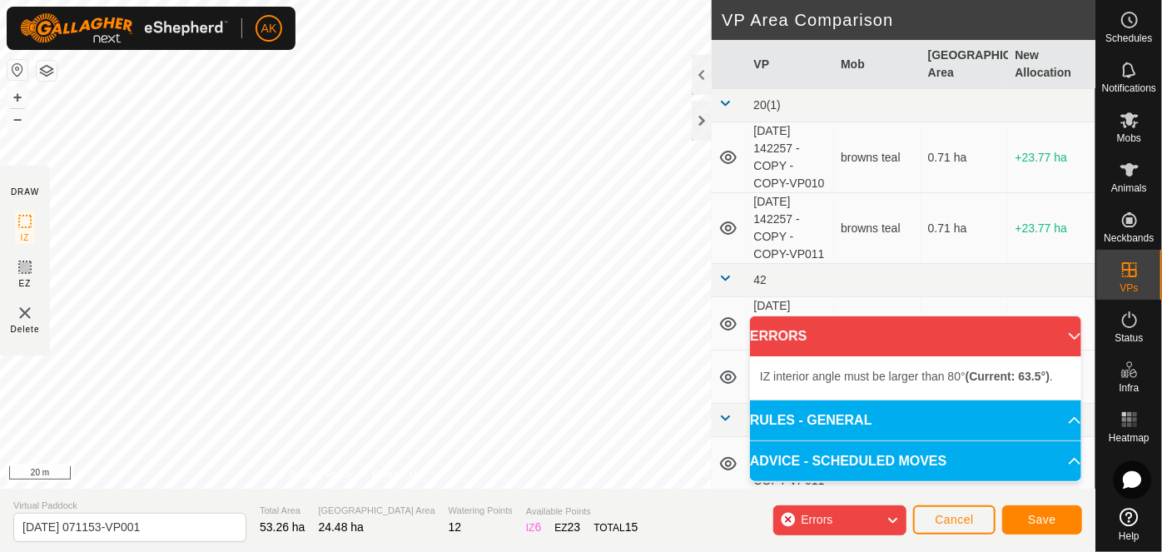
click at [616, 235] on div "IZ interior angle must be larger than 80° (Current: 63.5°) . + – ⇧ i 20 m" at bounding box center [356, 244] width 712 height 489
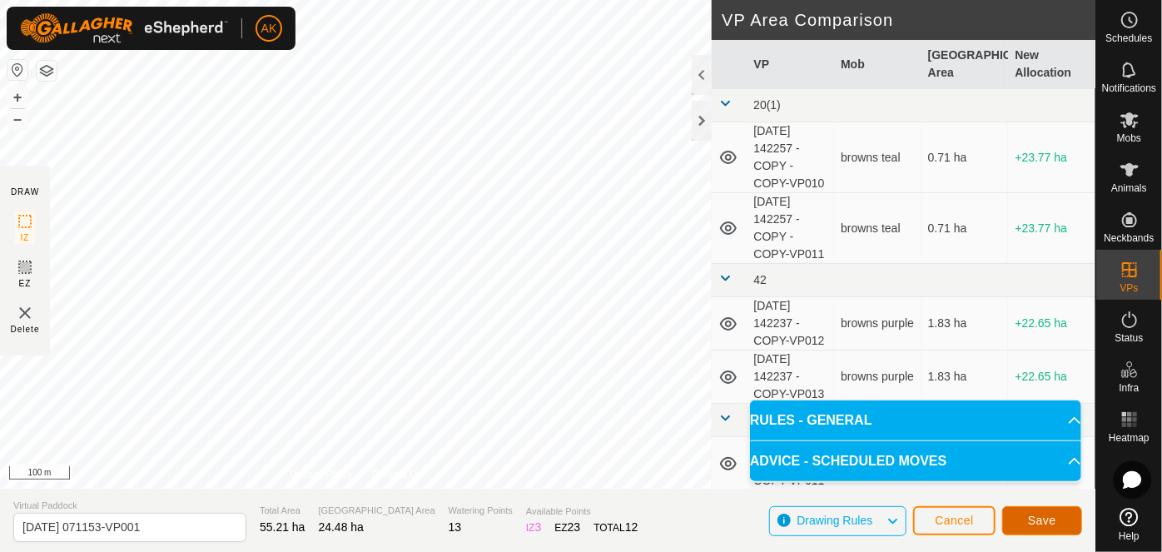
click at [1054, 526] on span "Save" at bounding box center [1042, 519] width 28 height 13
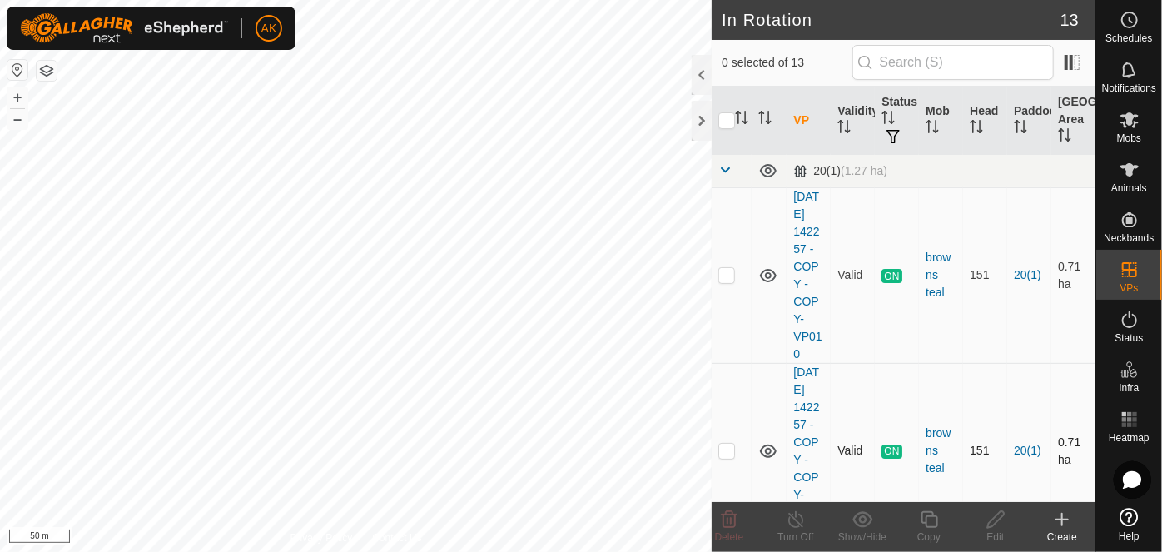
checkbox input "true"
click at [998, 522] on icon at bounding box center [995, 519] width 21 height 20
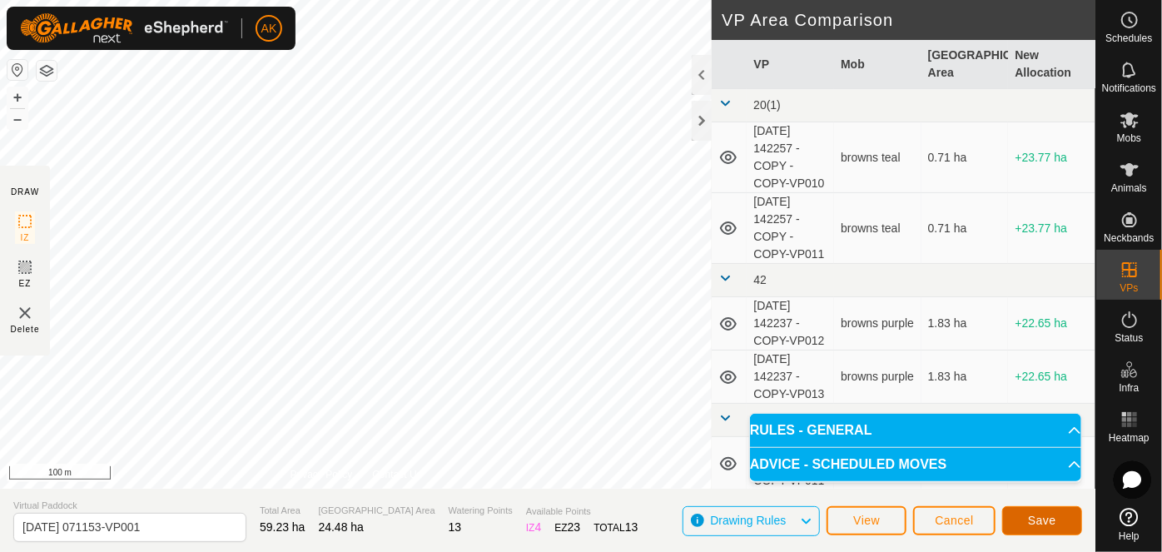
click at [1030, 524] on span "Save" at bounding box center [1042, 519] width 28 height 13
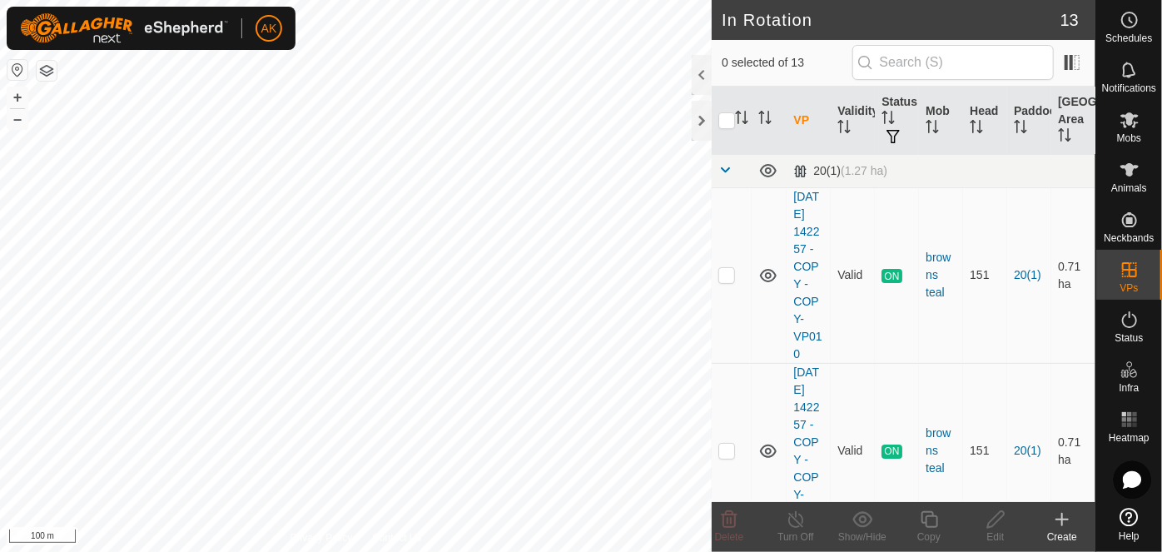
checkbox input "true"
click at [996, 521] on icon at bounding box center [995, 519] width 21 height 20
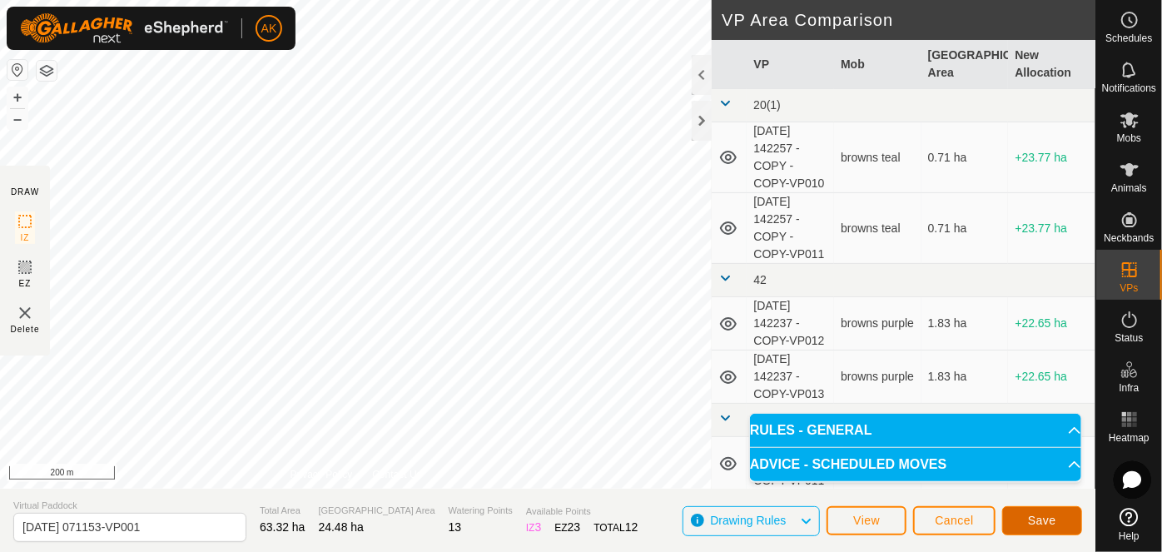
click at [1036, 522] on span "Save" at bounding box center [1042, 519] width 28 height 13
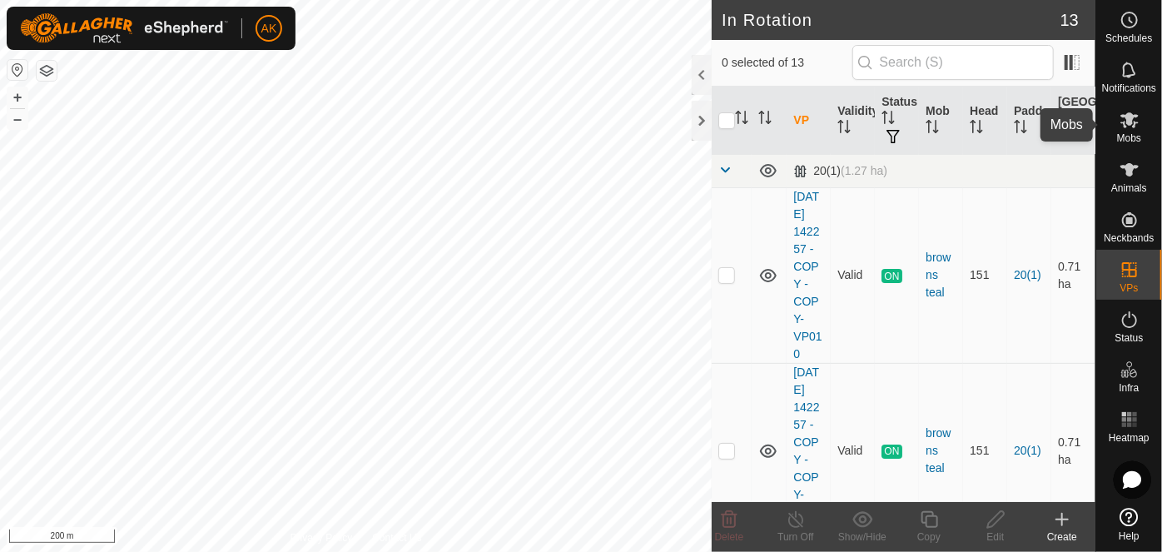
click at [1128, 126] on icon at bounding box center [1129, 120] width 20 height 20
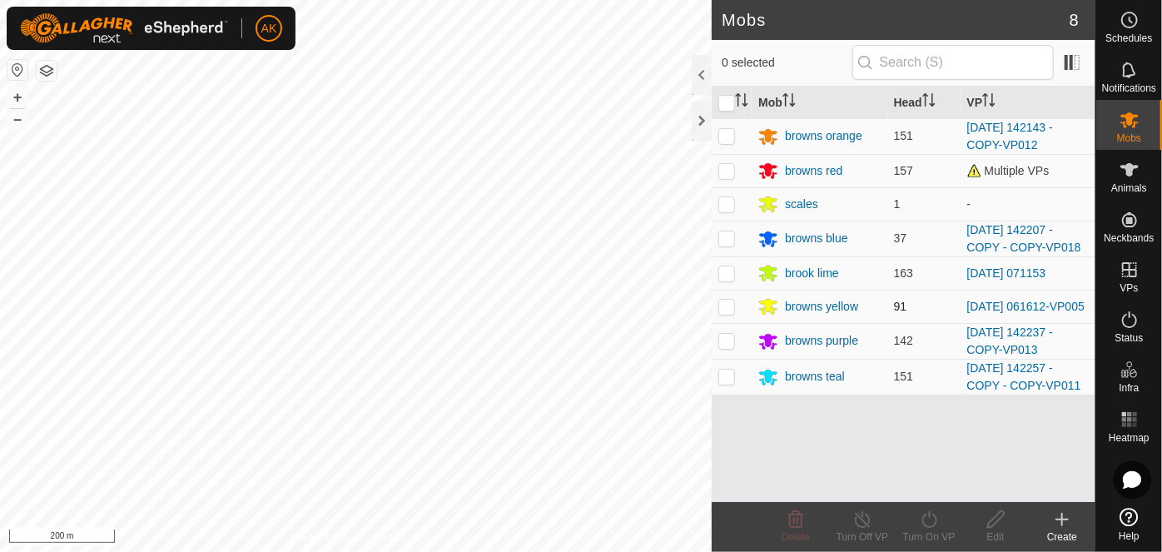
click at [725, 308] on p-checkbox at bounding box center [726, 306] width 17 height 13
checkbox input "true"
click at [927, 520] on icon at bounding box center [929, 519] width 21 height 20
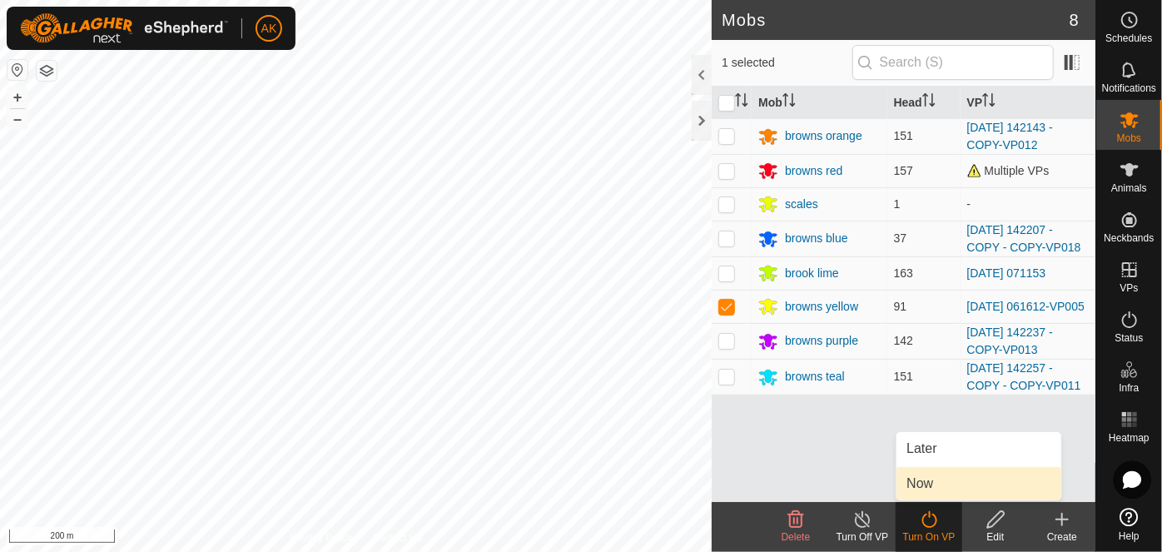
click at [922, 474] on link "Now" at bounding box center [978, 483] width 165 height 33
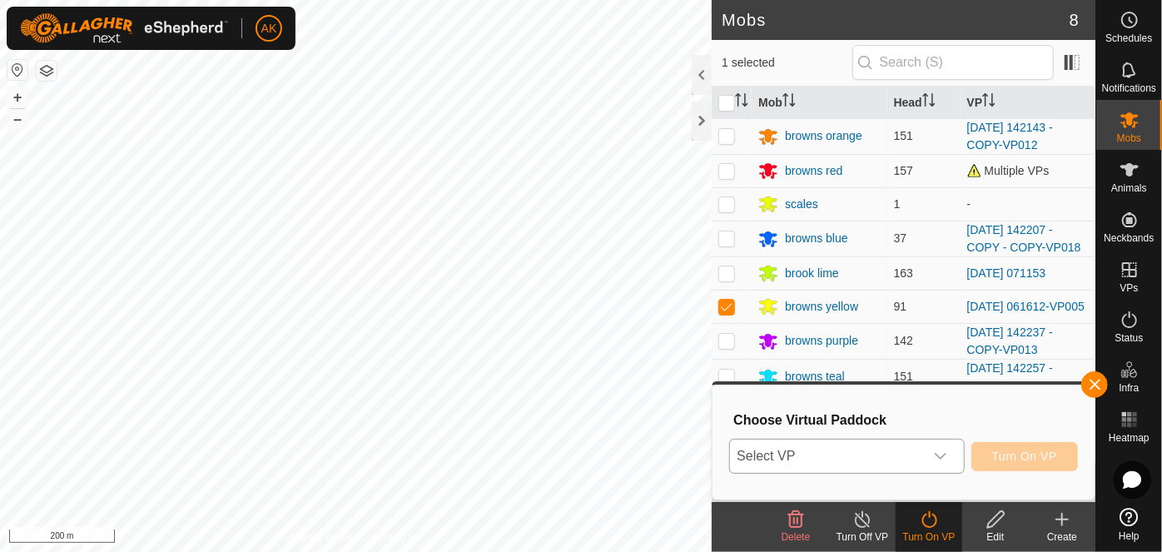
click at [870, 449] on span "Select VP" at bounding box center [826, 455] width 193 height 33
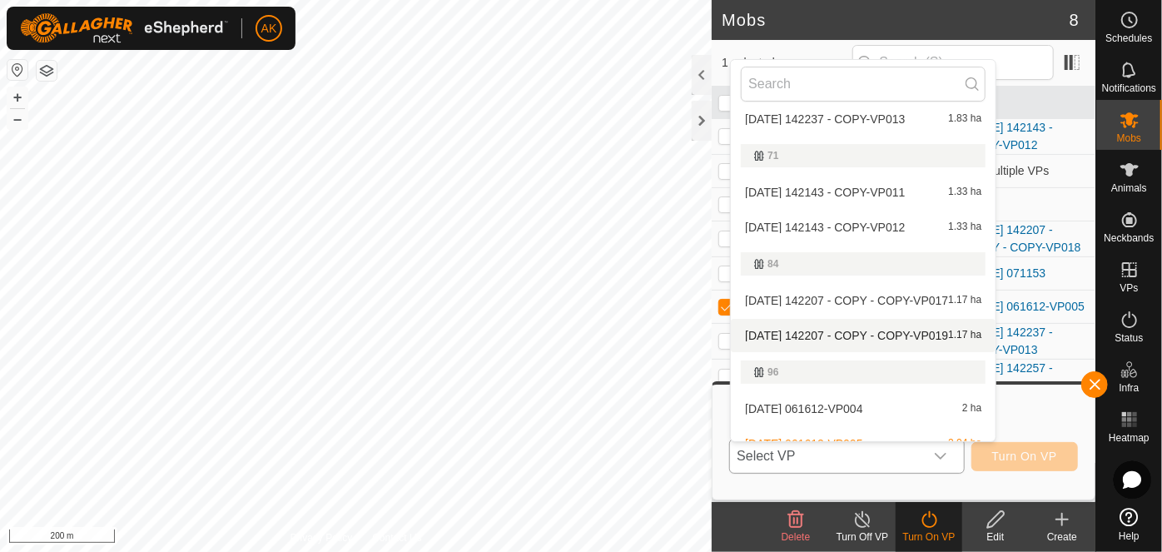
scroll to position [388, 0]
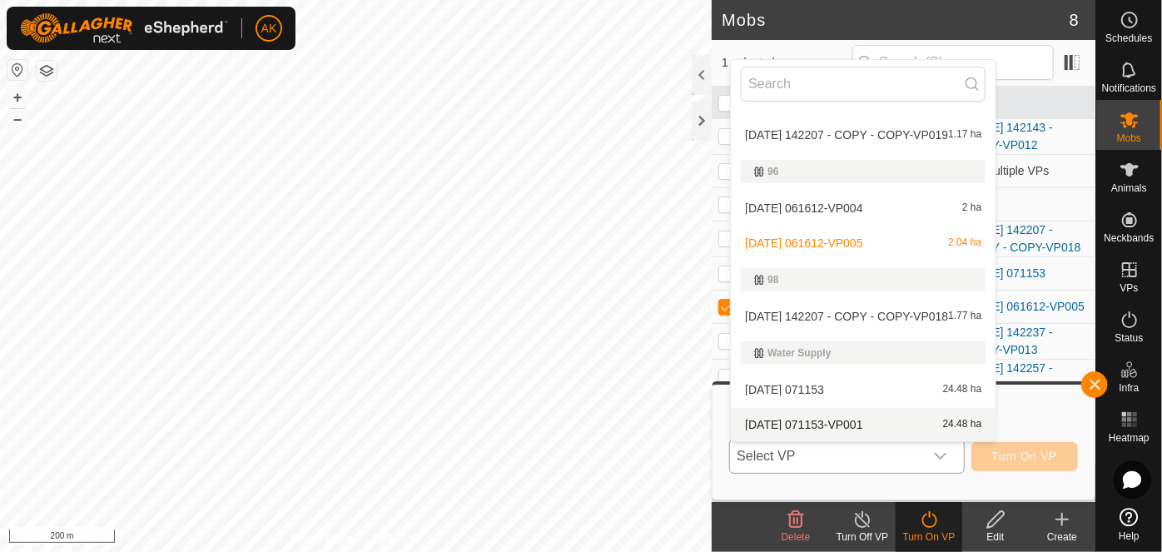
click at [795, 425] on li "[DATE] 071153-VP001 24.48 ha" at bounding box center [863, 424] width 265 height 33
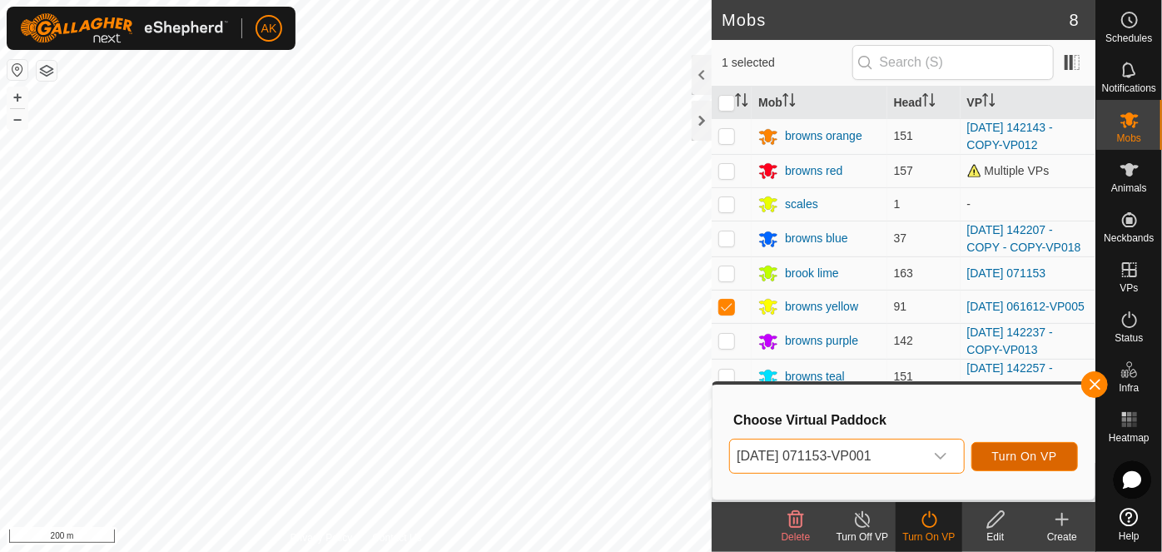
click at [1033, 455] on span "Turn On VP" at bounding box center [1024, 455] width 65 height 13
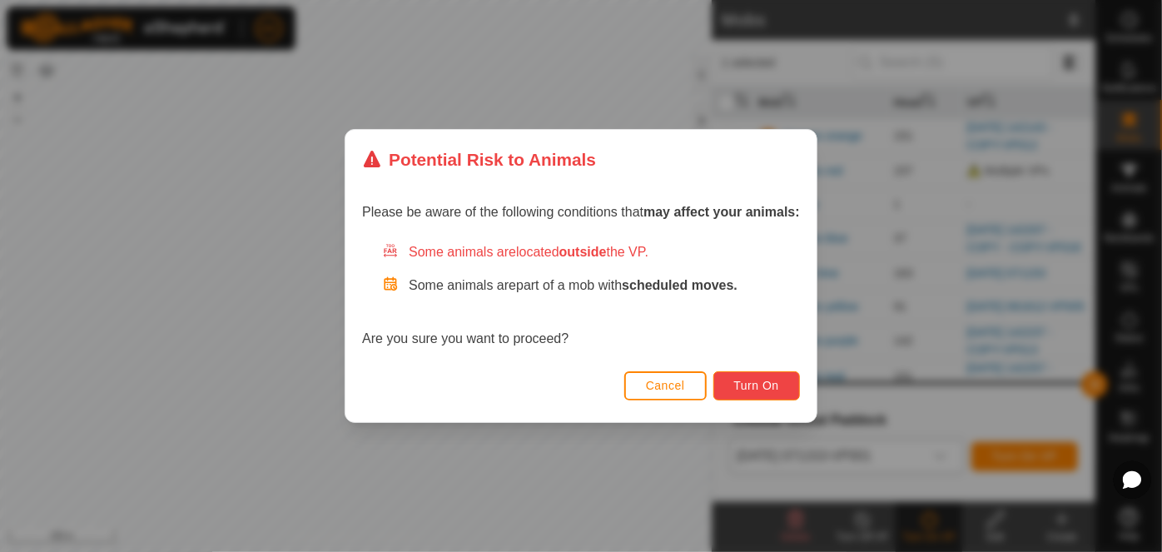
click at [752, 398] on button "Turn On" at bounding box center [756, 385] width 87 height 29
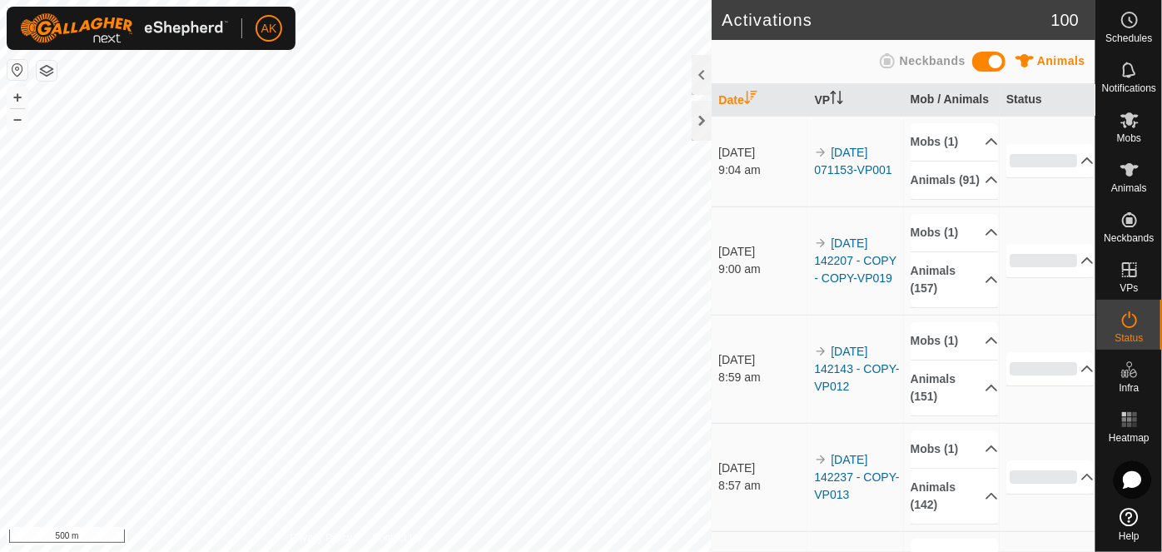
click at [1161, 518] on link "Help" at bounding box center [1129, 524] width 66 height 47
